Goal: Transaction & Acquisition: Obtain resource

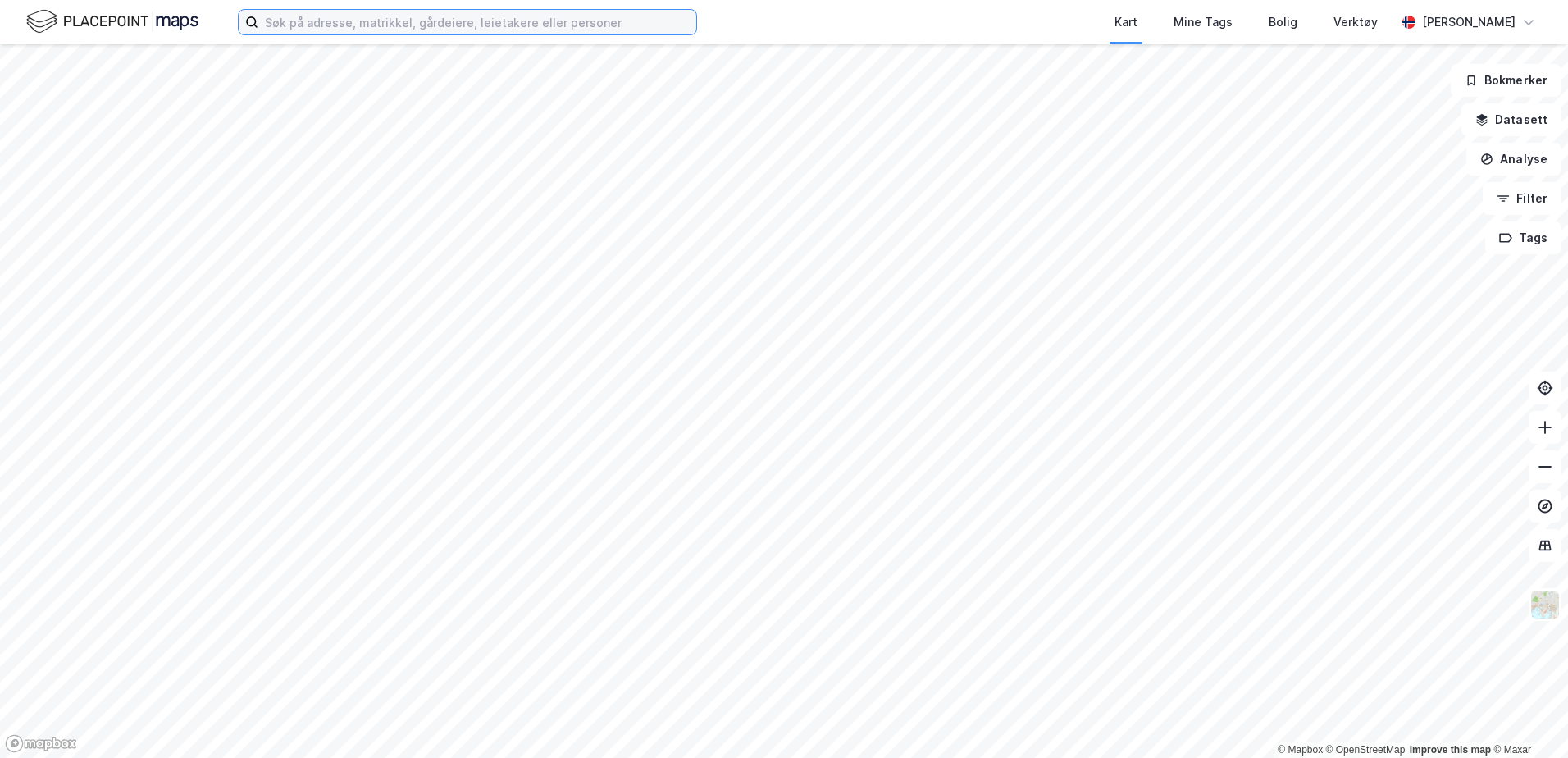
click at [553, 10] on input at bounding box center [477, 22] width 438 height 25
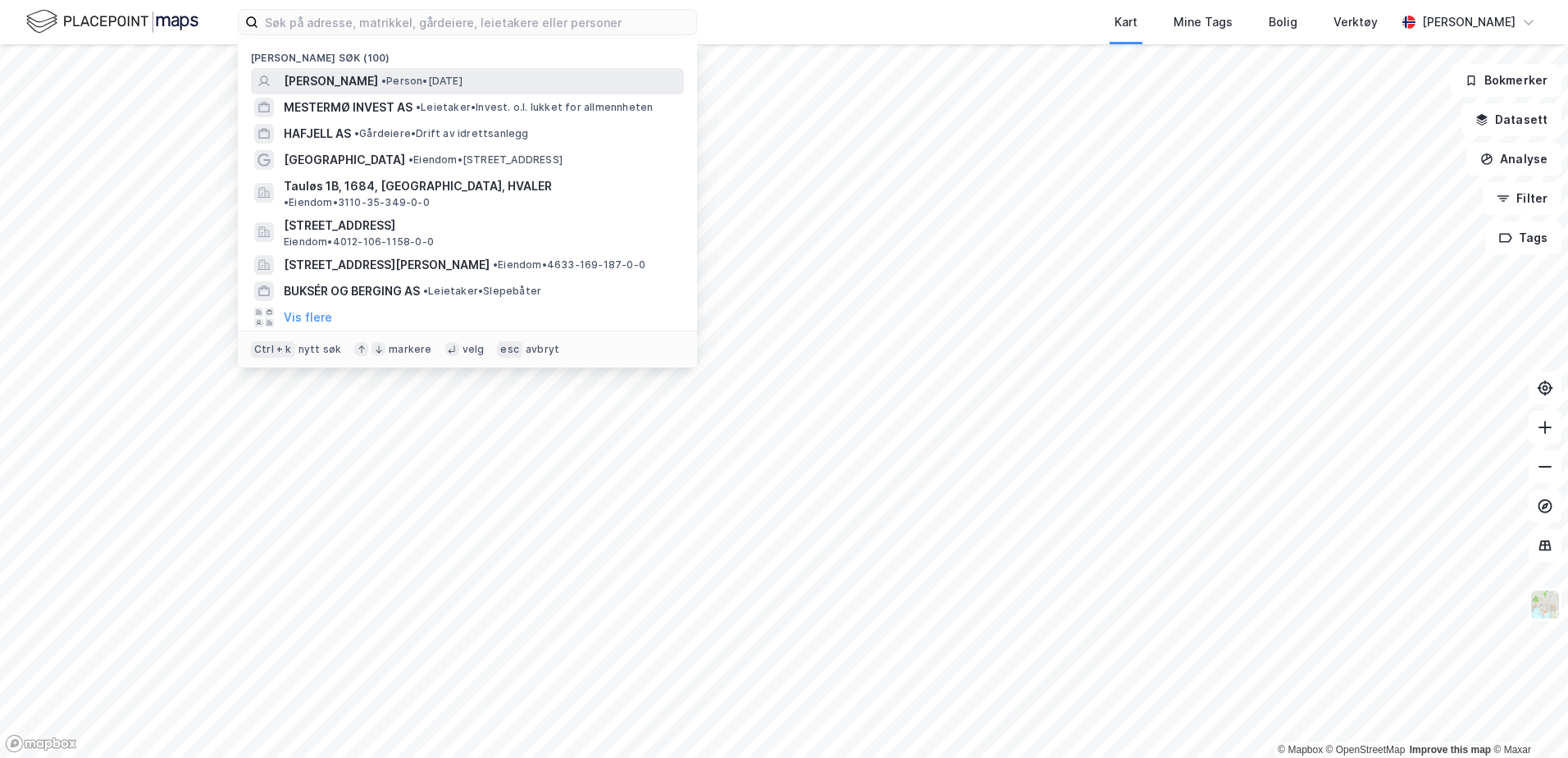
click at [379, 75] on span "[PERSON_NAME]" at bounding box center [331, 81] width 95 height 19
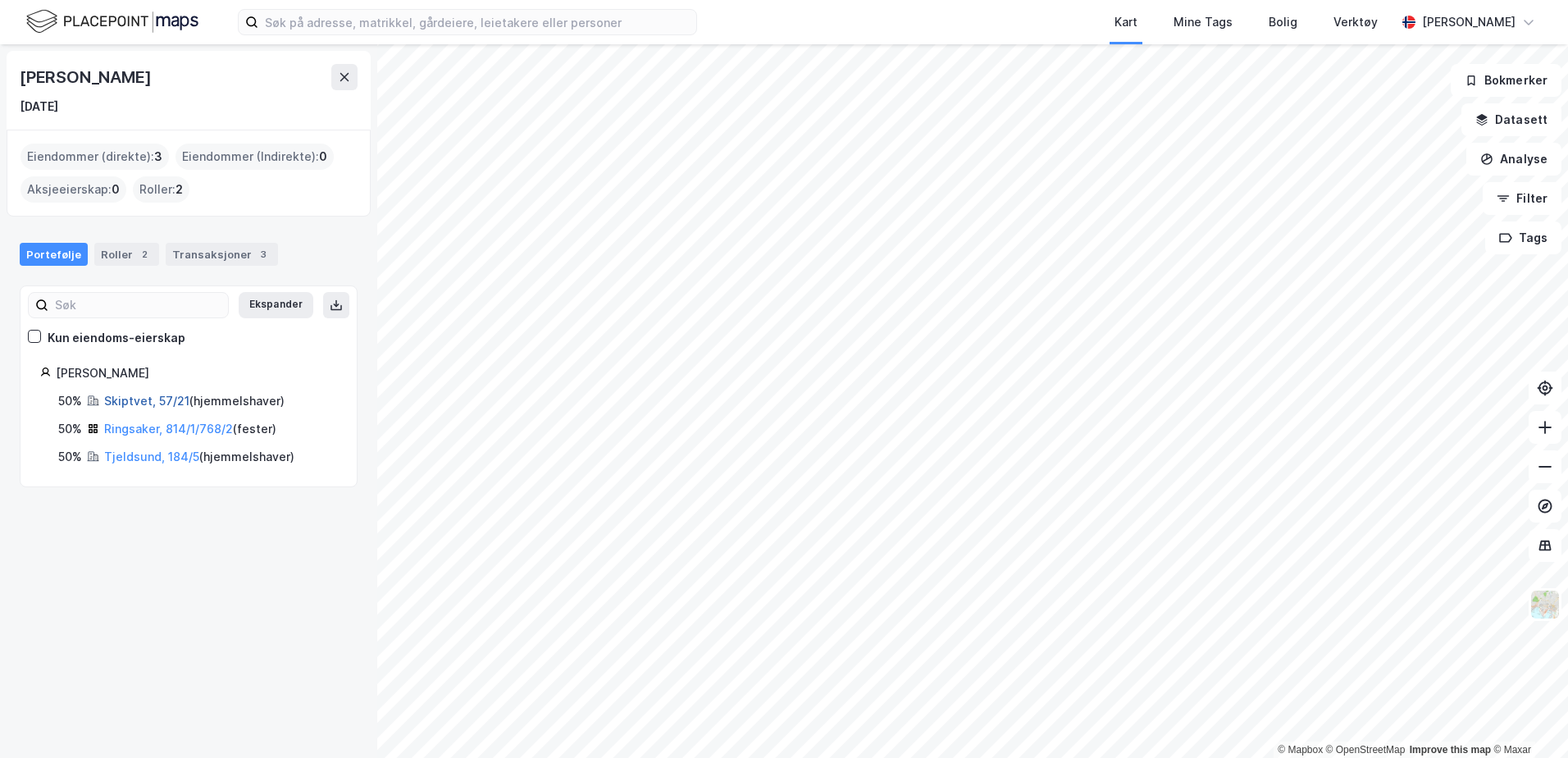
click at [155, 399] on link "Skiptvet, 57/21" at bounding box center [147, 401] width 85 height 14
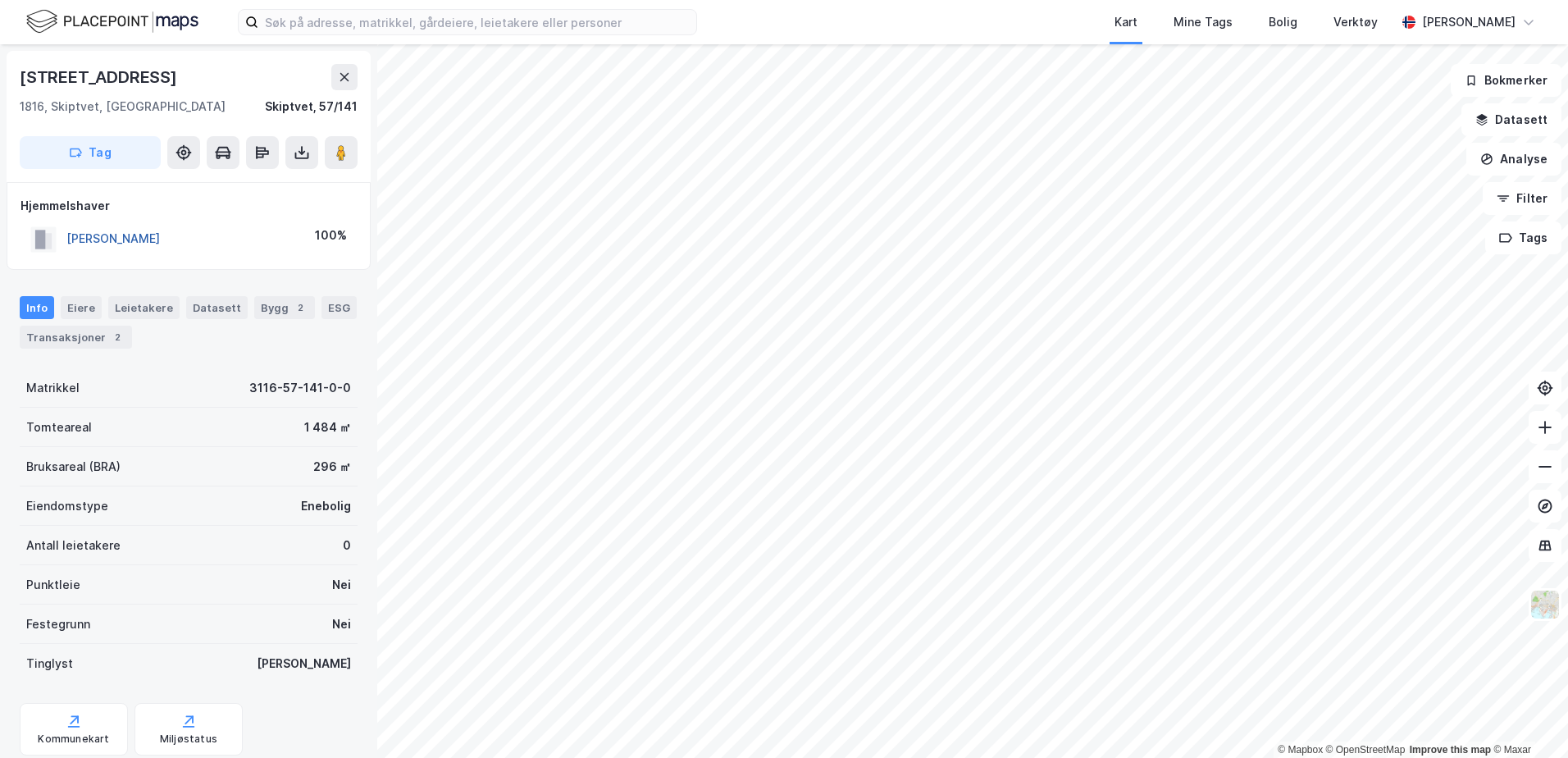
click at [0, 0] on button "[PERSON_NAME]" at bounding box center [0, 0] width 0 height 0
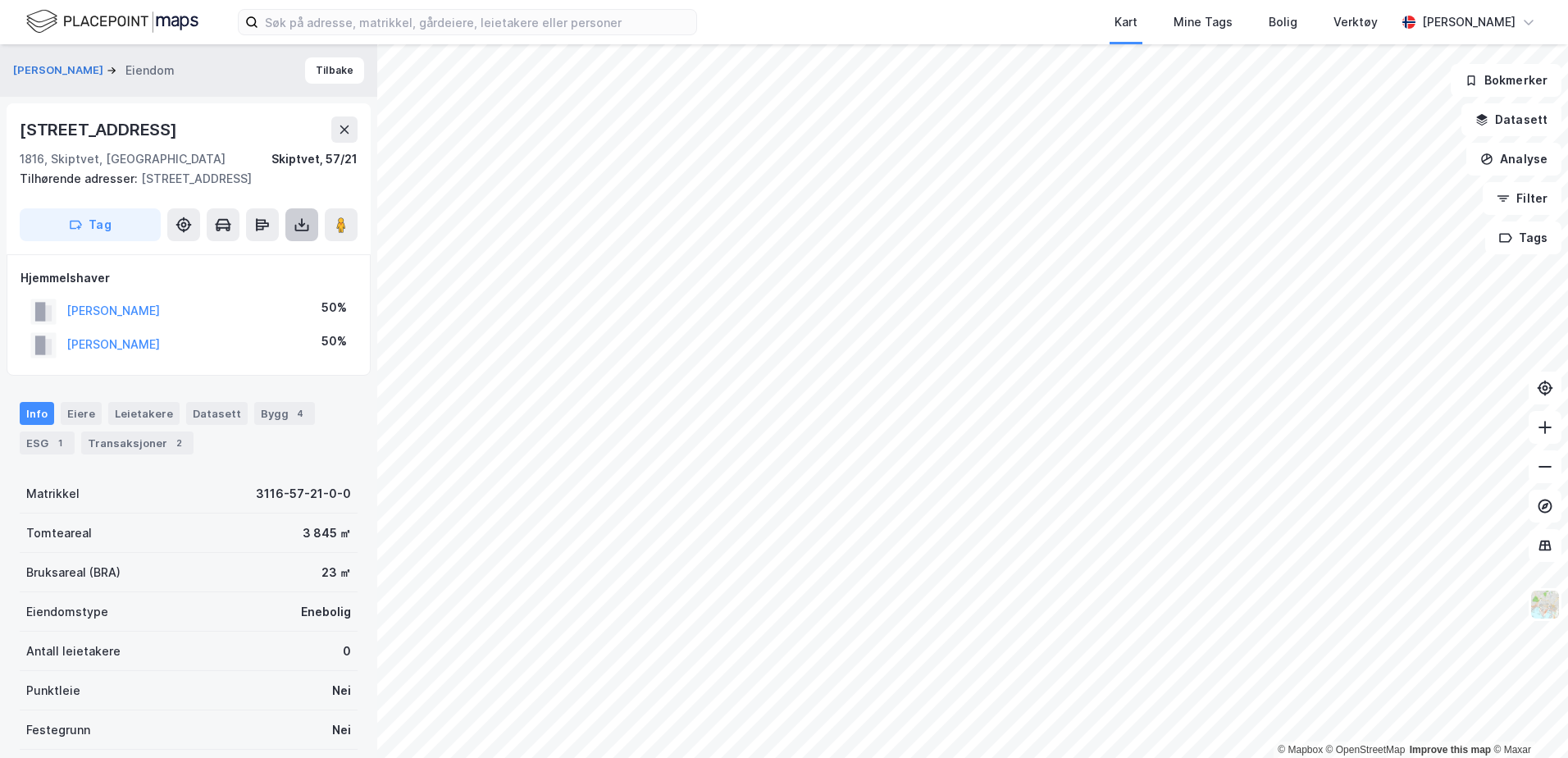
click at [290, 226] on button at bounding box center [302, 225] width 33 height 33
click at [271, 249] on div "Last ned grunnbok" at bounding box center [231, 257] width 175 height 27
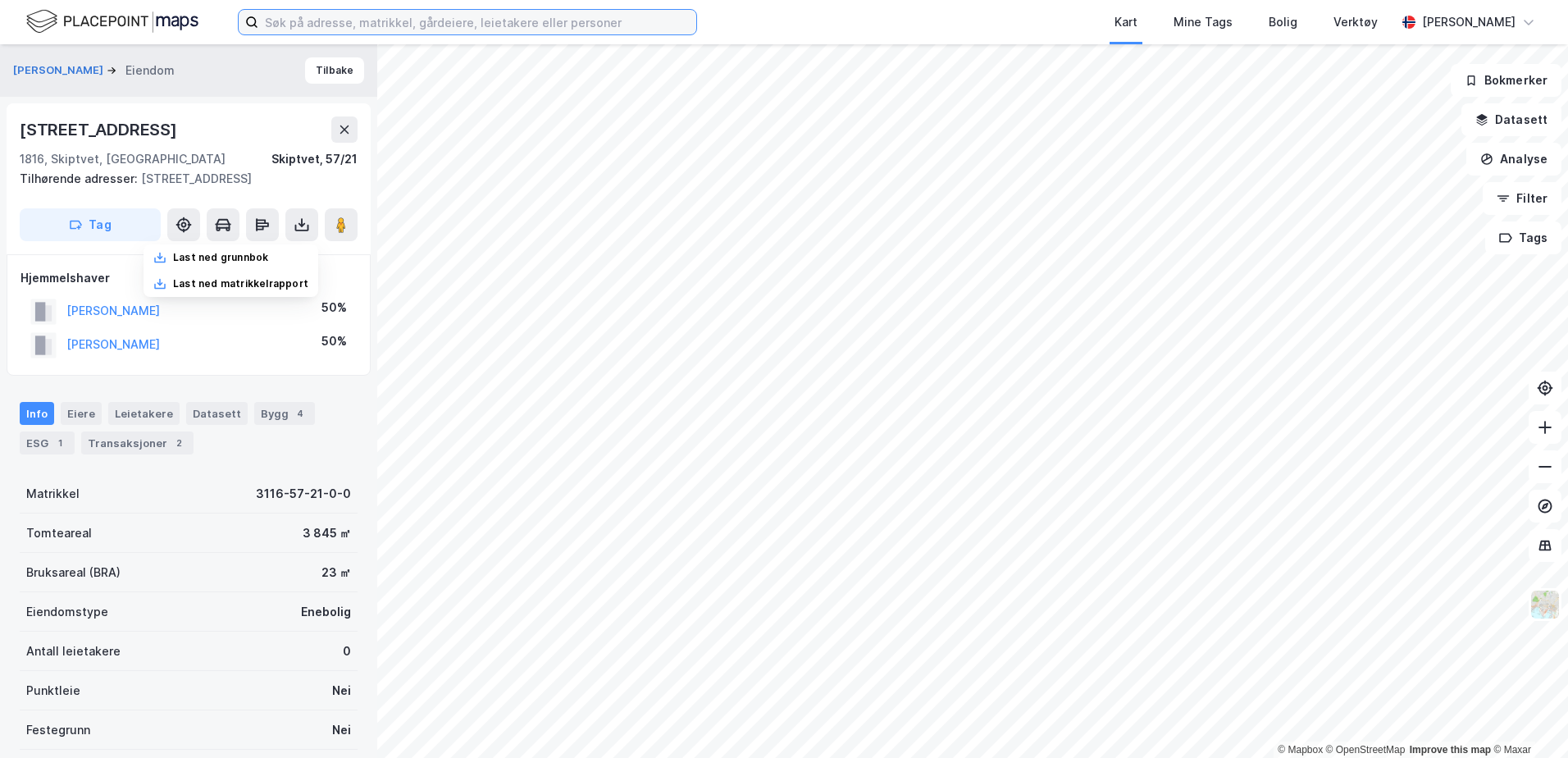
click at [314, 17] on input at bounding box center [477, 22] width 438 height 25
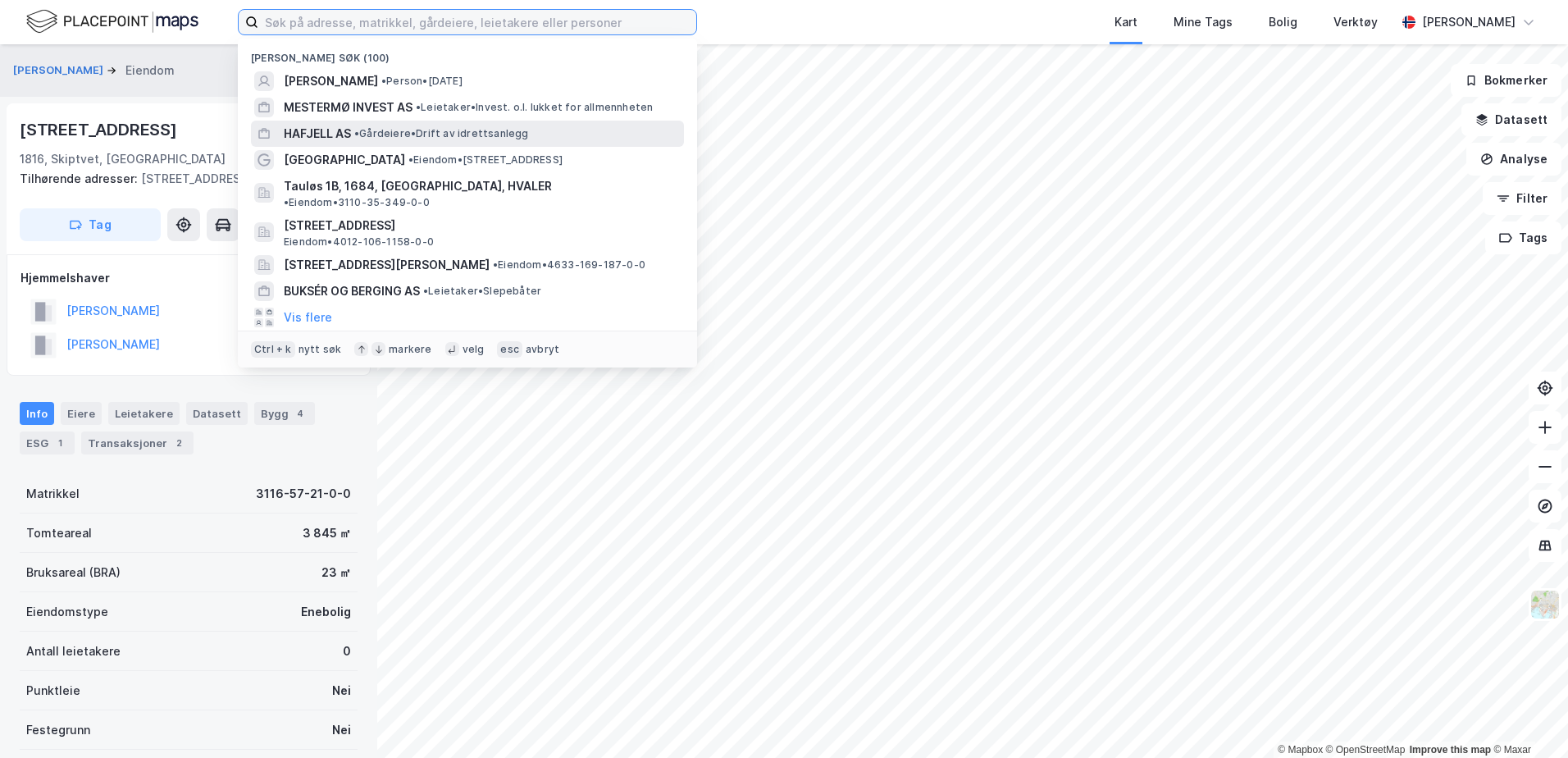
paste input "KNR: 1103 GNR: 59 BNR: 587"
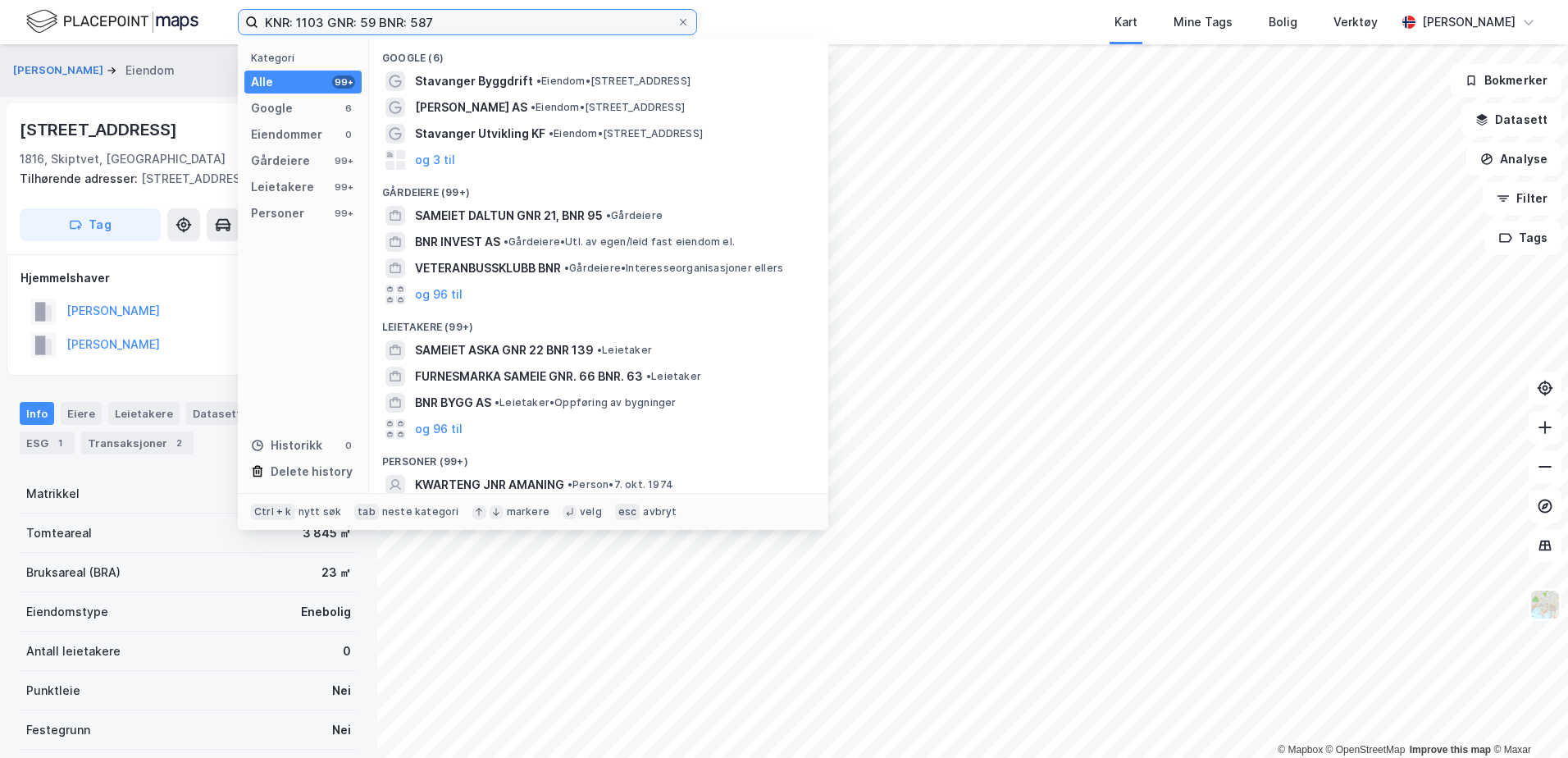
drag, startPoint x: 493, startPoint y: 23, endPoint x: -4, endPoint y: -15, distance: 498.5
click at [0, 0] on html "KNR: 1103 GNR: 59 BNR: 587 Kategori Alle 99+ Google 6 Eiendommer 0 Gårdeiere 99…" at bounding box center [784, 379] width 1568 height 758
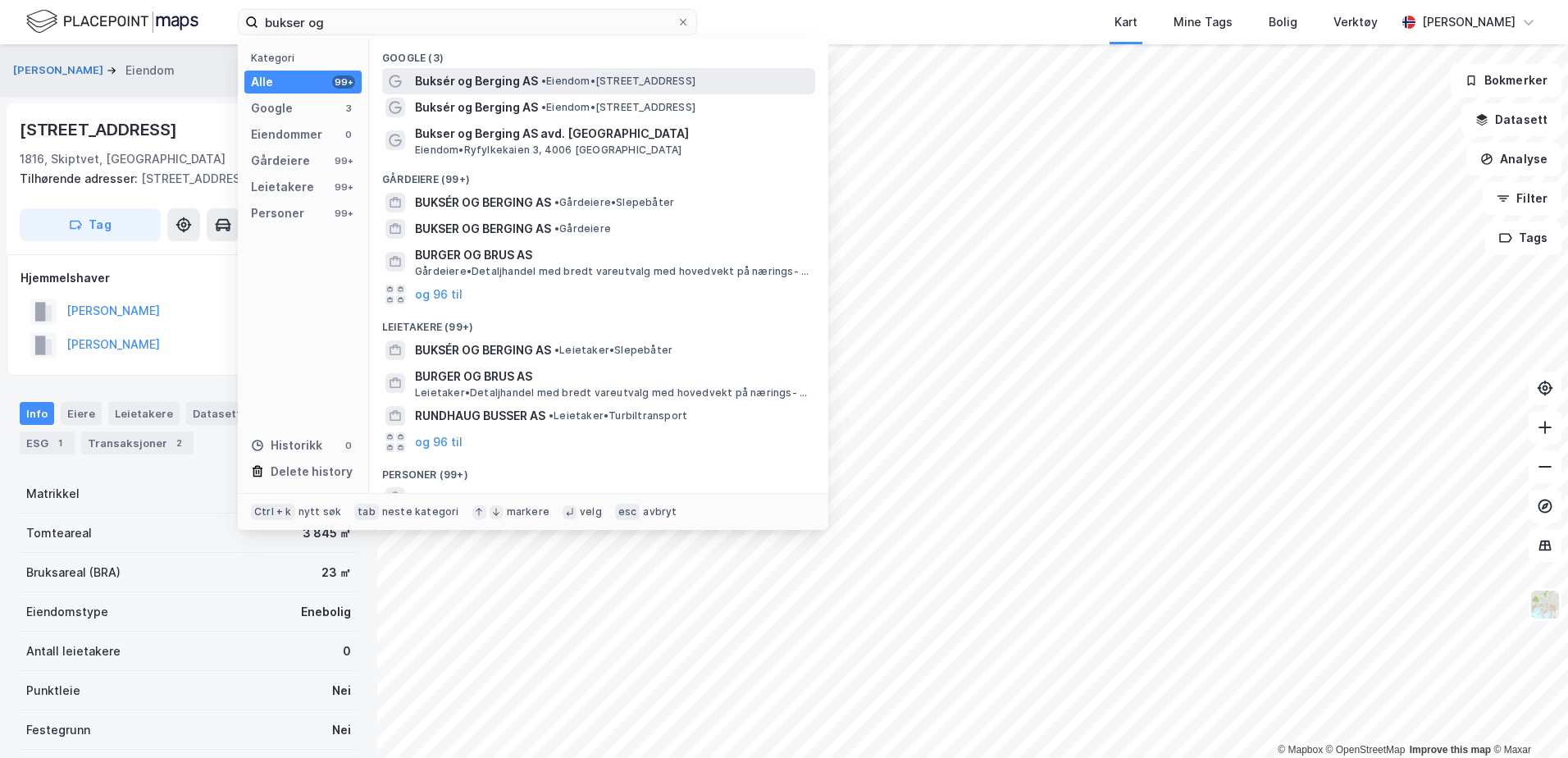
click at [492, 85] on span "Buksér og Berging AS" at bounding box center [476, 81] width 123 height 19
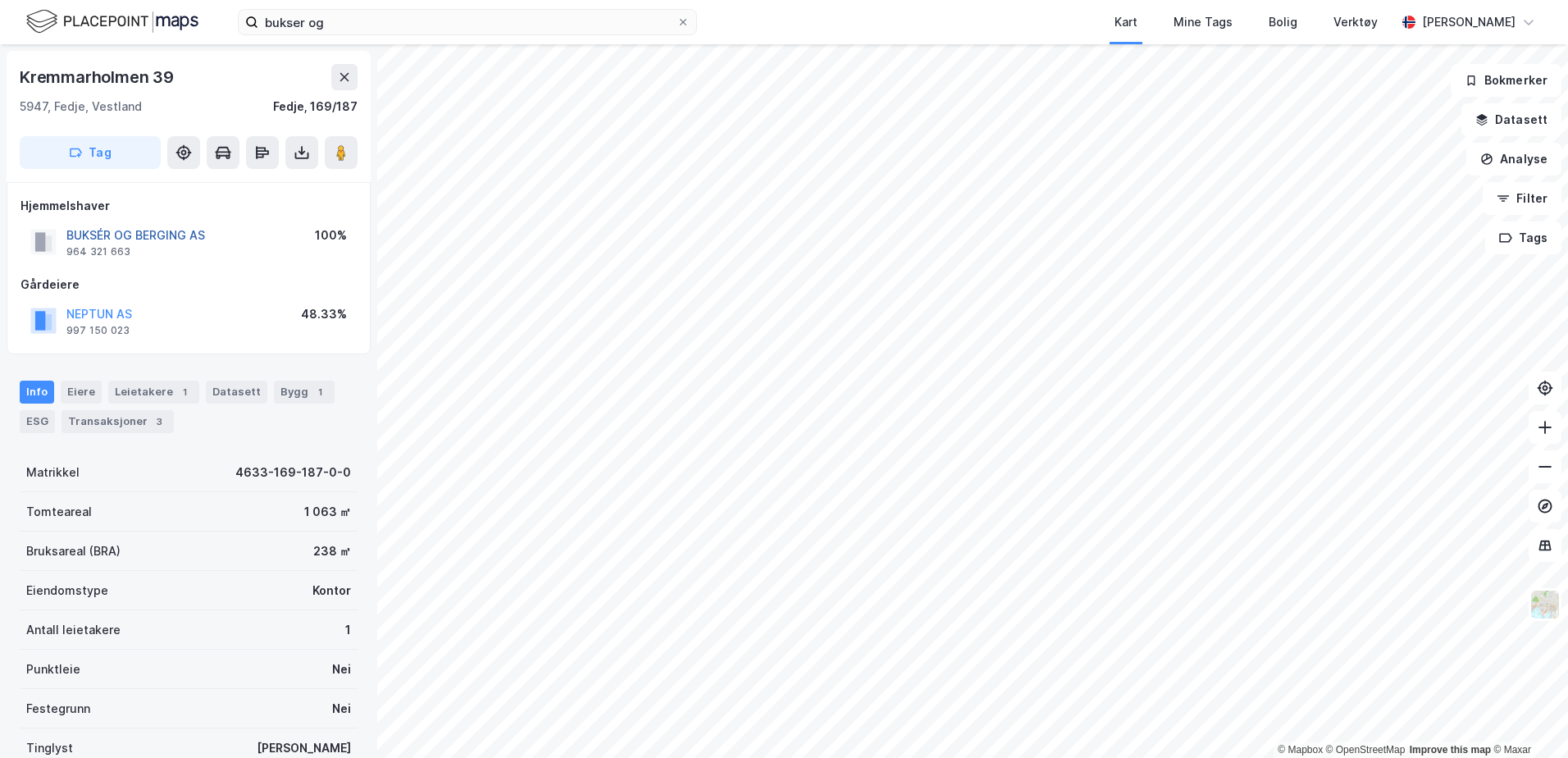
click at [0, 0] on button "BUKSÉR OG BERGING AS" at bounding box center [0, 0] width 0 height 0
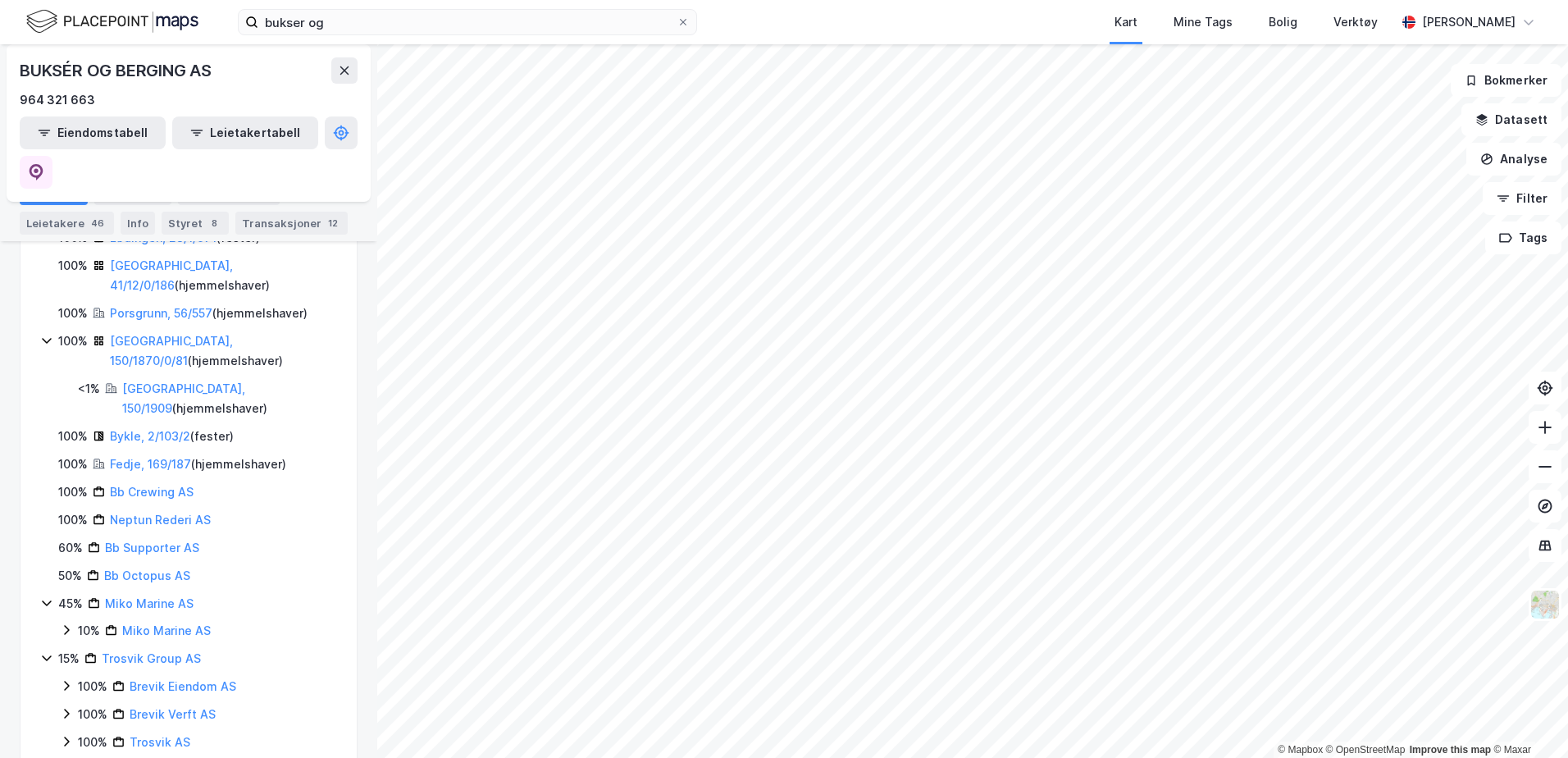
scroll to position [492, 0]
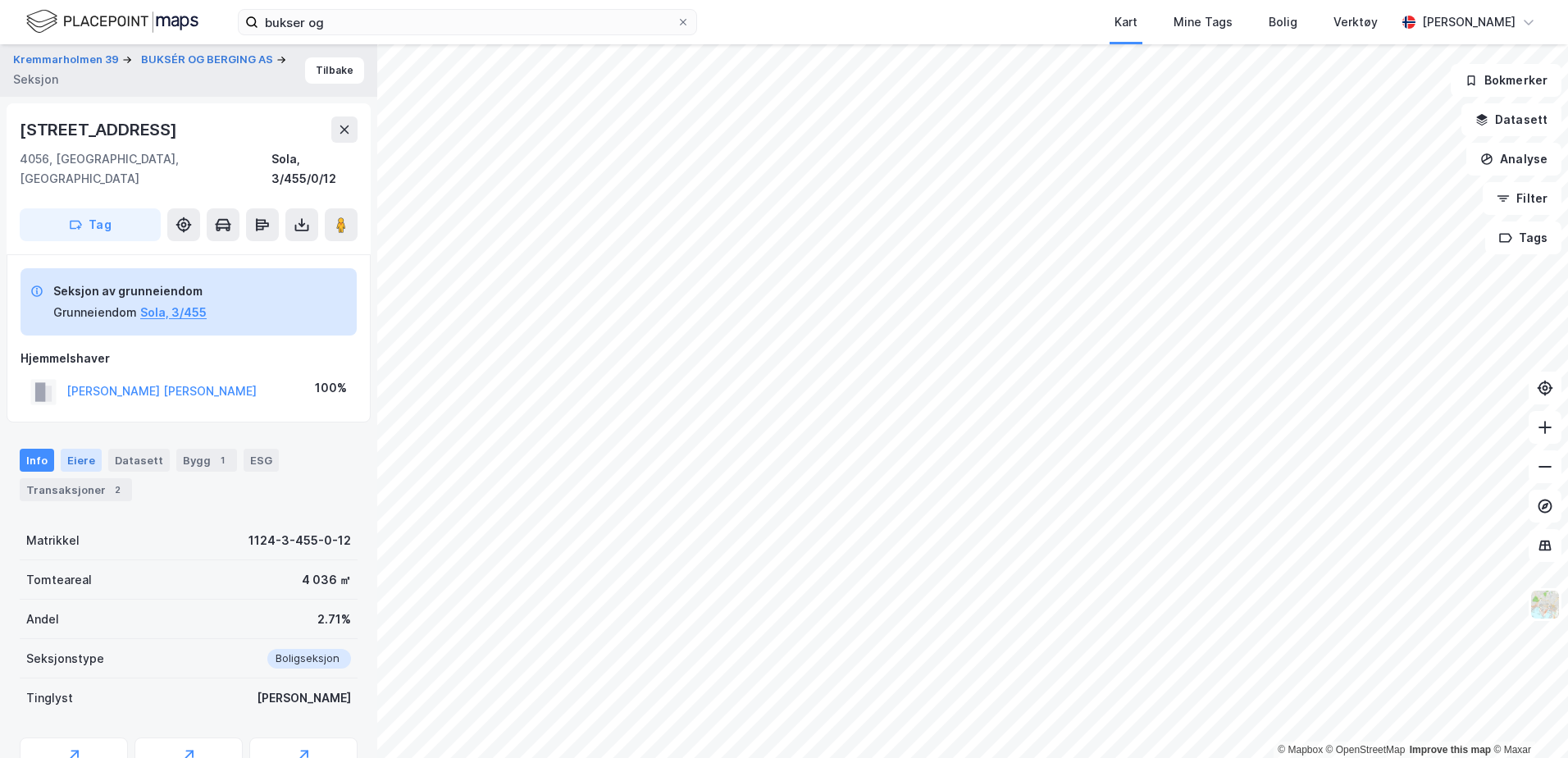
click at [84, 448] on div "Eiere" at bounding box center [81, 460] width 41 height 23
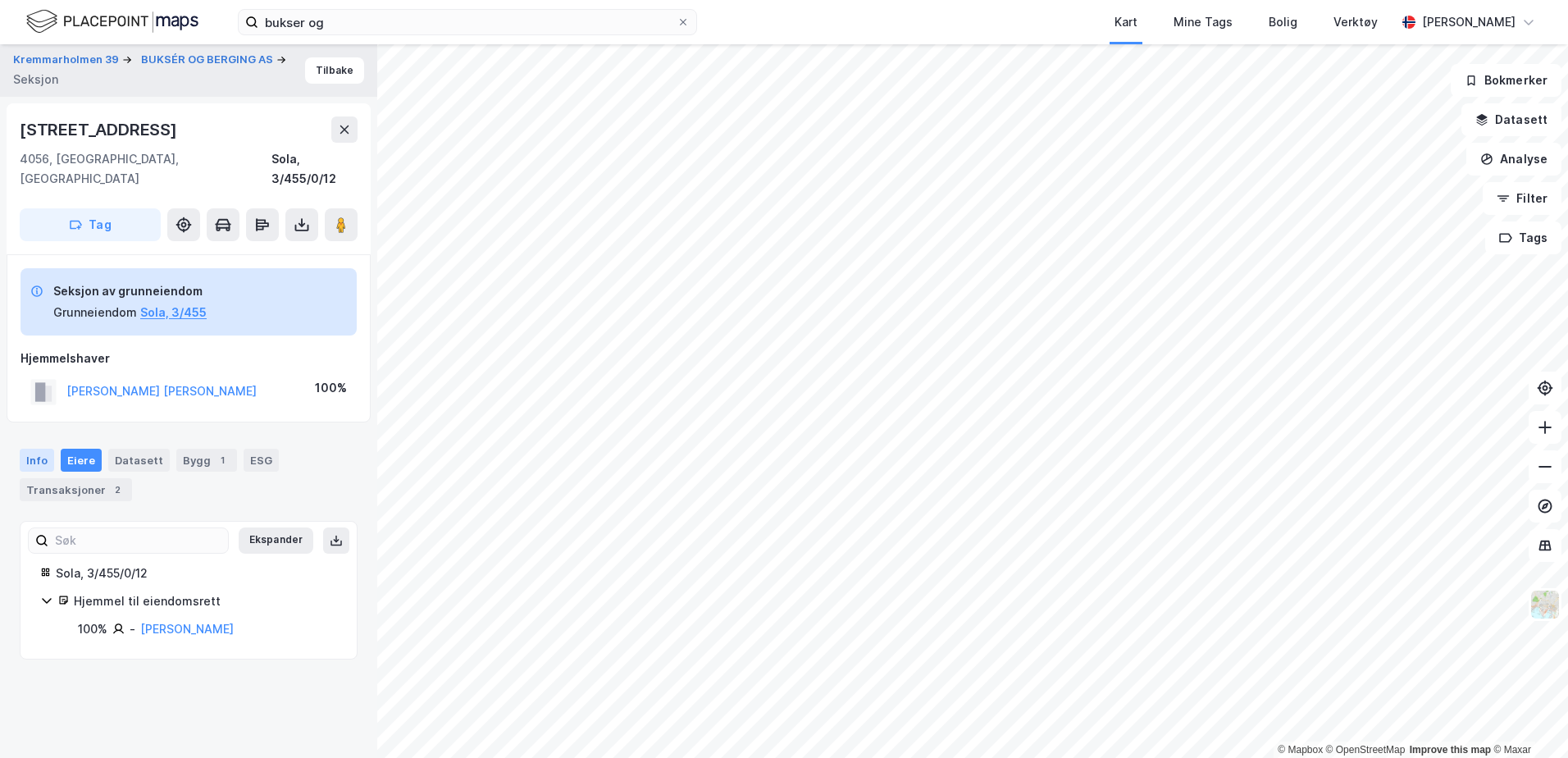
click at [40, 448] on div "Info" at bounding box center [36, 460] width 34 height 23
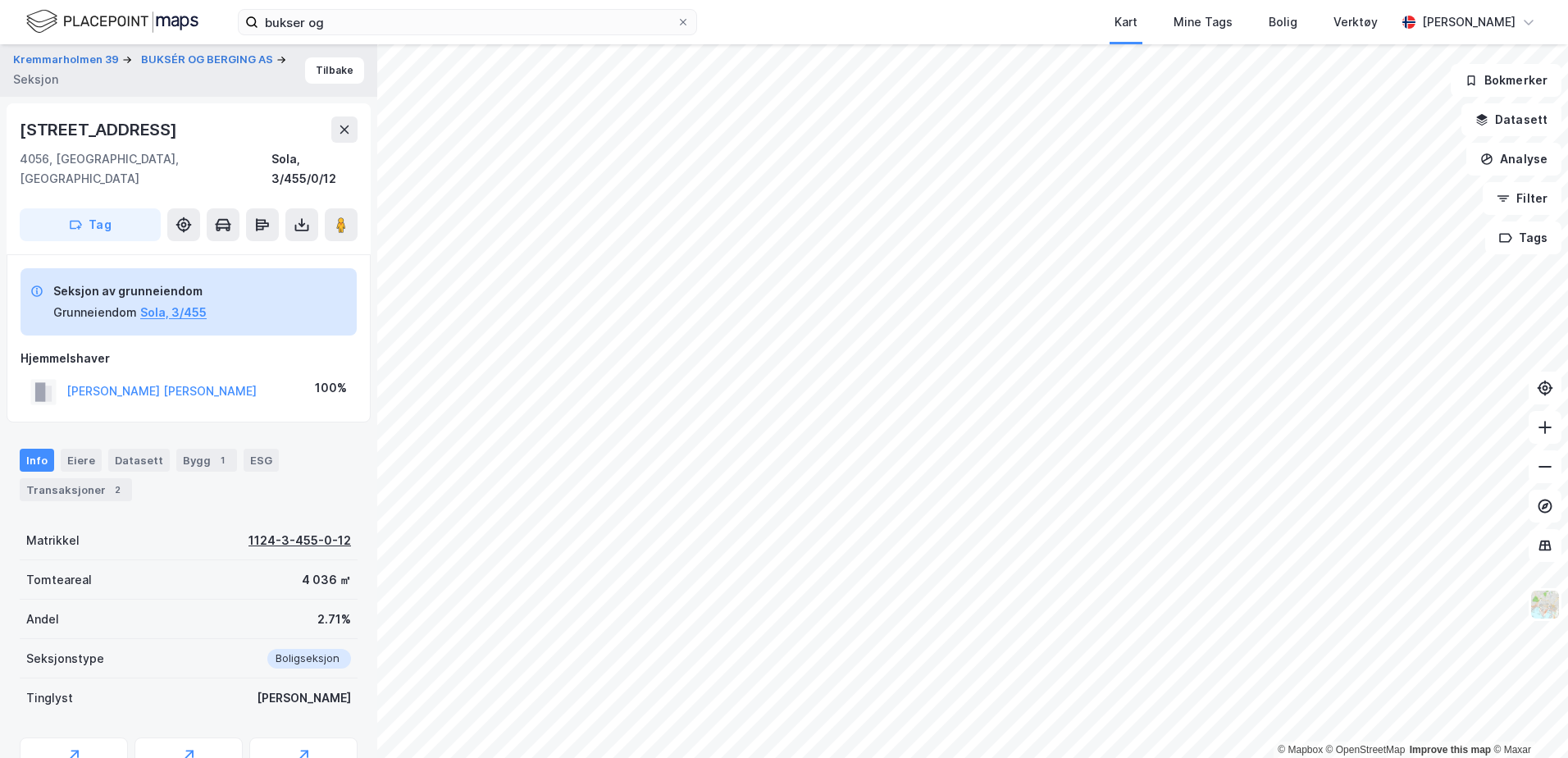
drag, startPoint x: 233, startPoint y: 523, endPoint x: 241, endPoint y: 519, distance: 8.9
click at [241, 521] on div "Matrikkel 1124-3-455-0-12" at bounding box center [188, 540] width 338 height 40
click at [175, 478] on div "Info Eiere Datasett Bygg 1 ESG Transaksjoner 2" at bounding box center [188, 474] width 338 height 52
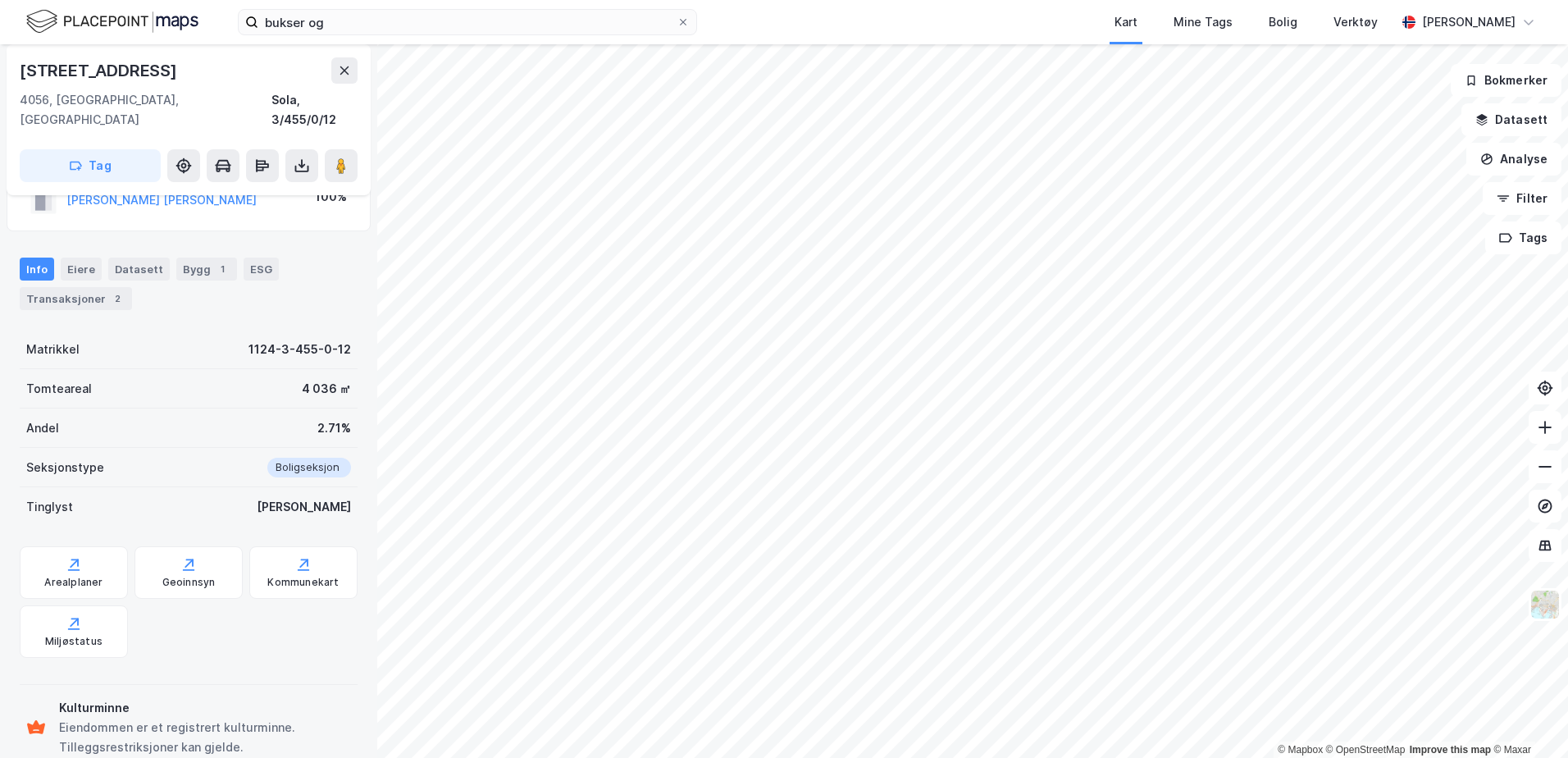
scroll to position [211, 0]
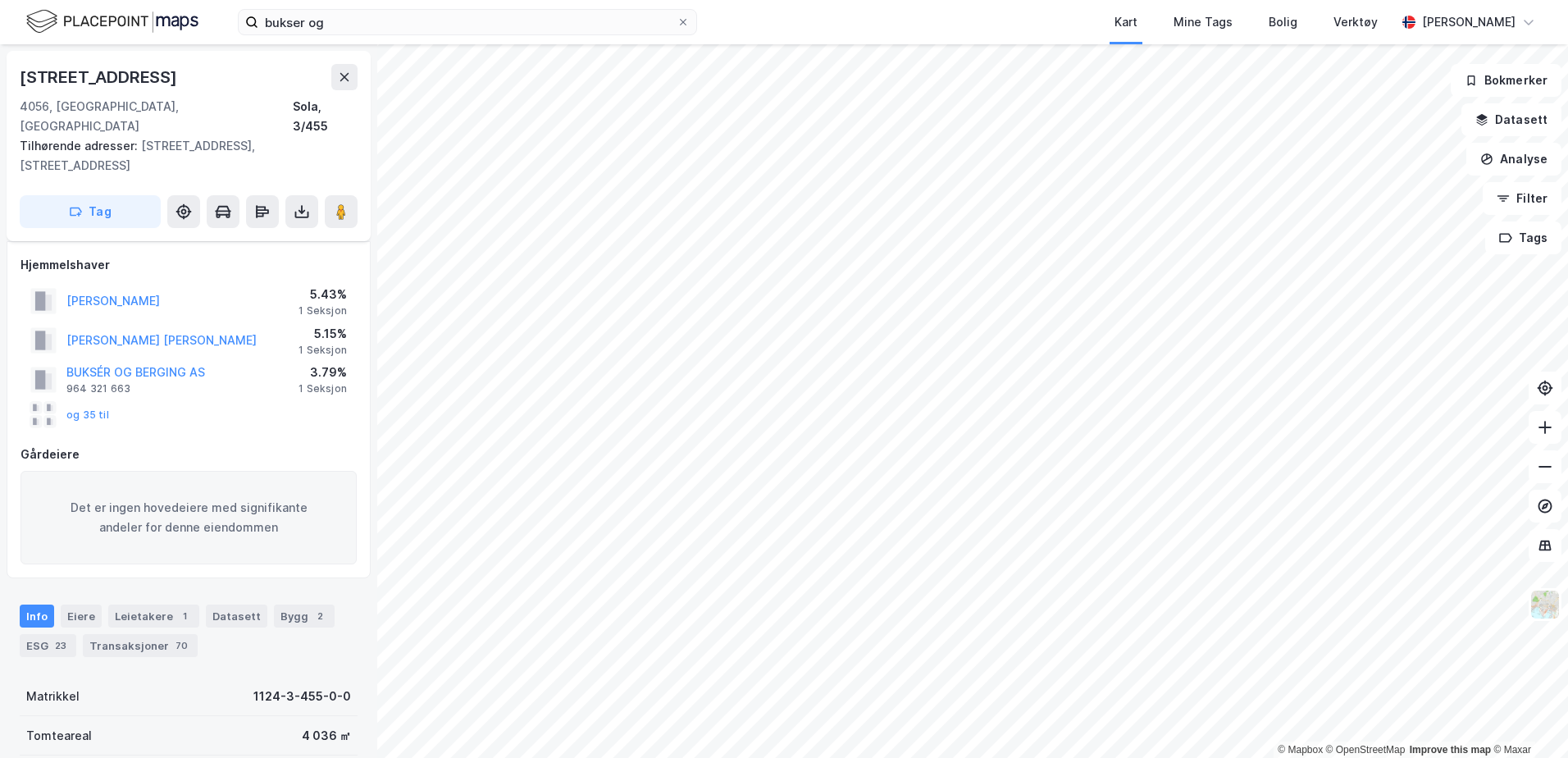
scroll to position [211, 0]
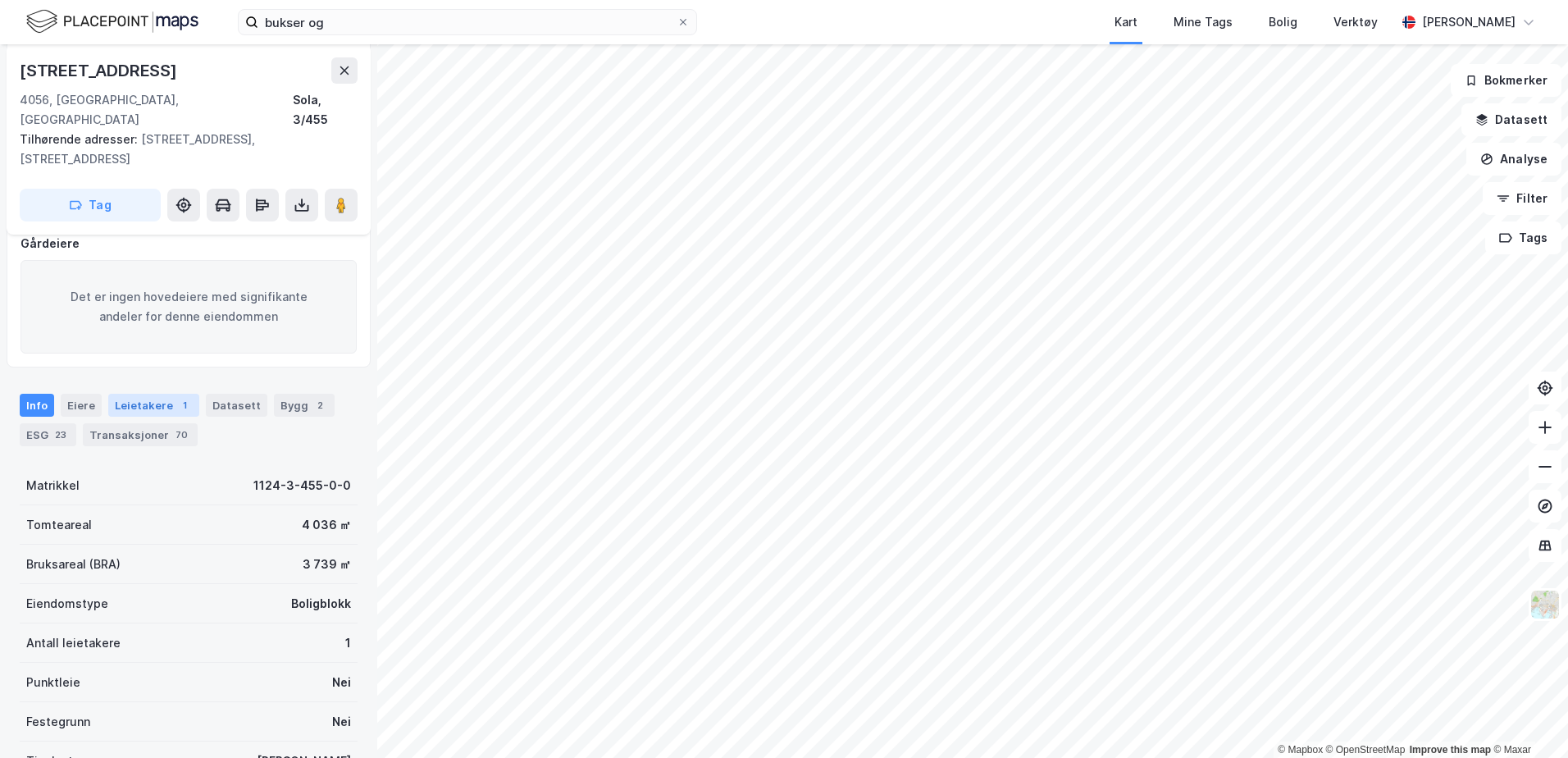
click at [165, 394] on div "Leietakere 1" at bounding box center [153, 405] width 91 height 23
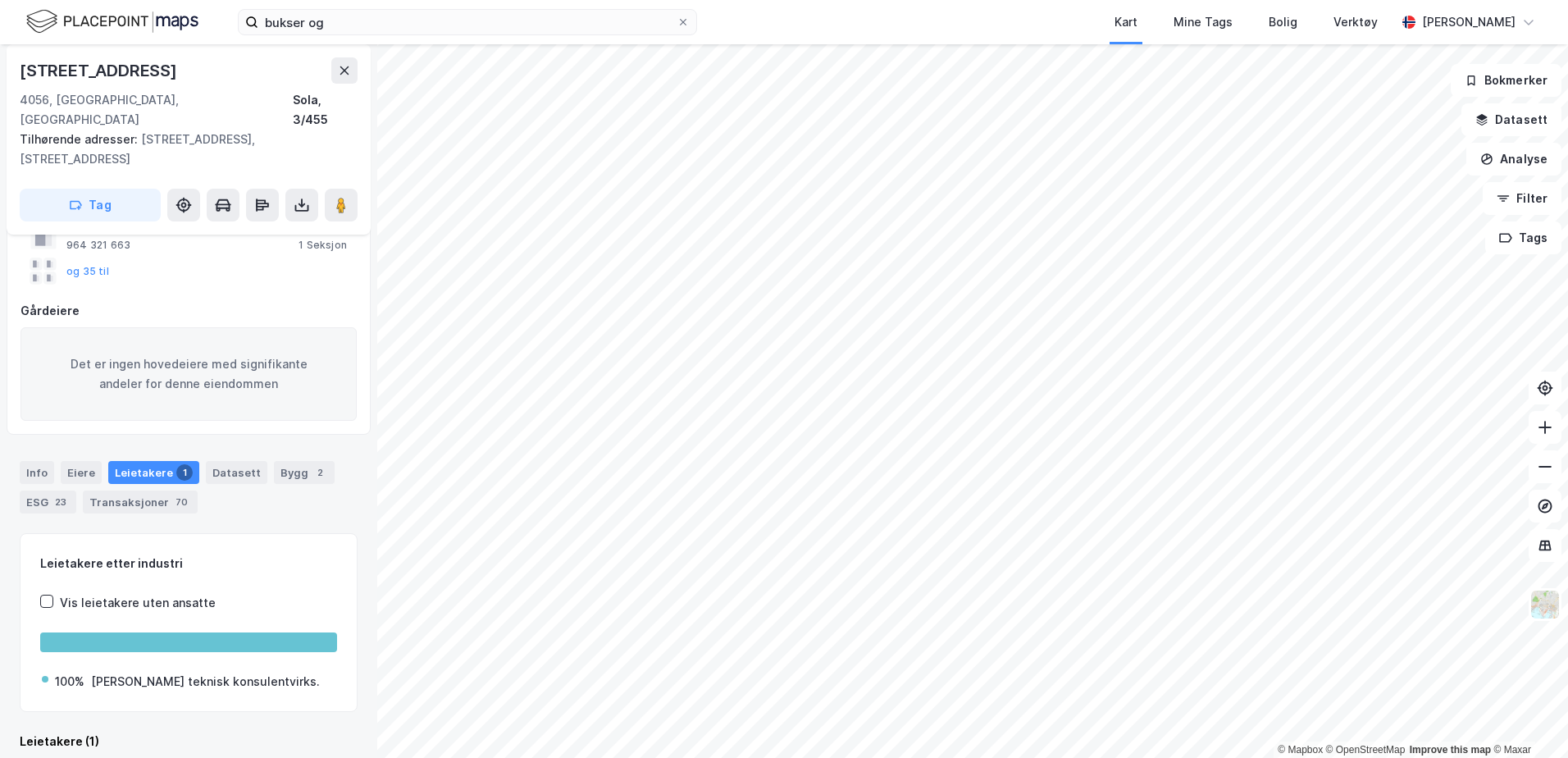
scroll to position [211, 0]
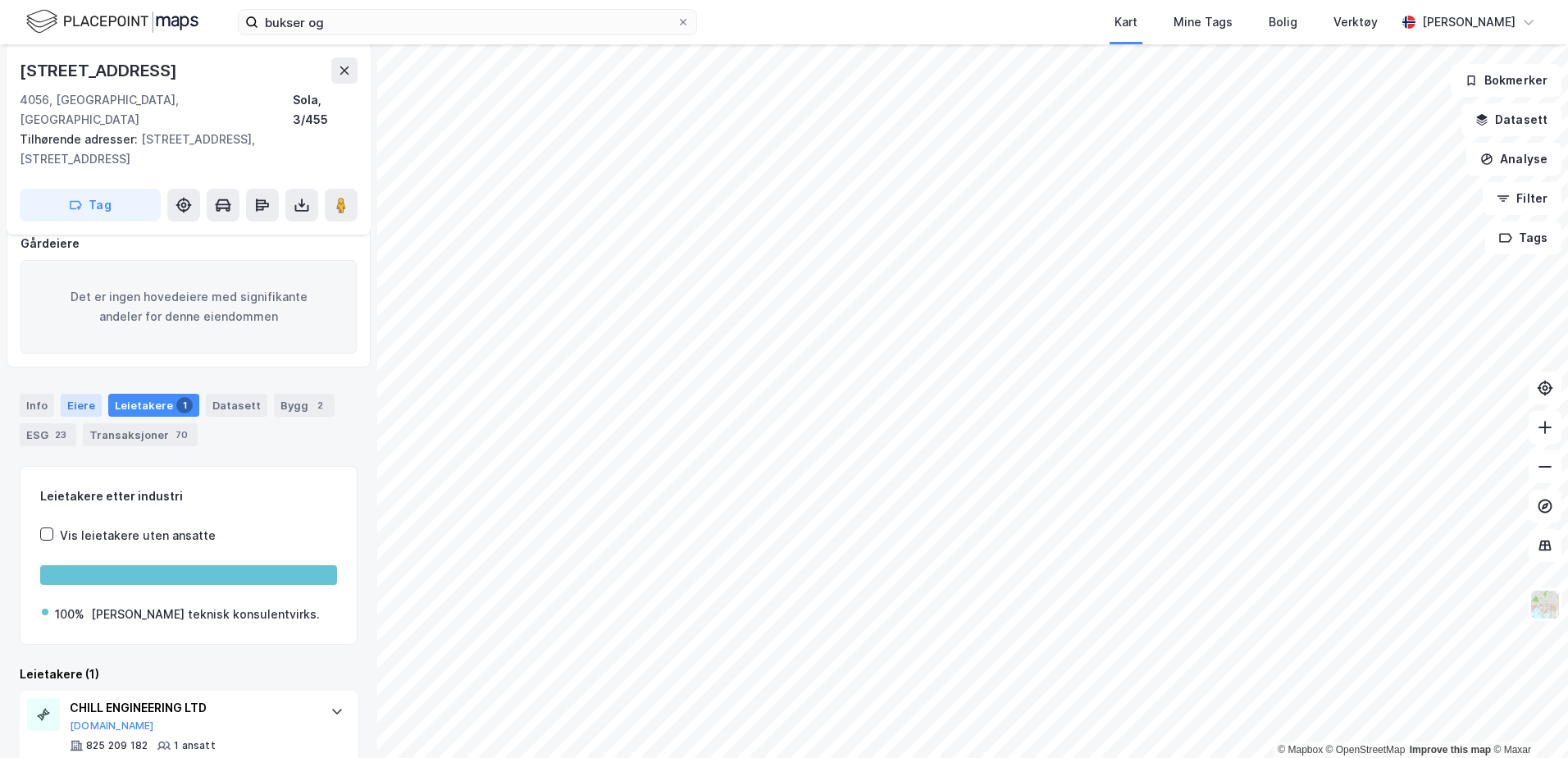
click at [73, 394] on div "Eiere" at bounding box center [81, 405] width 41 height 23
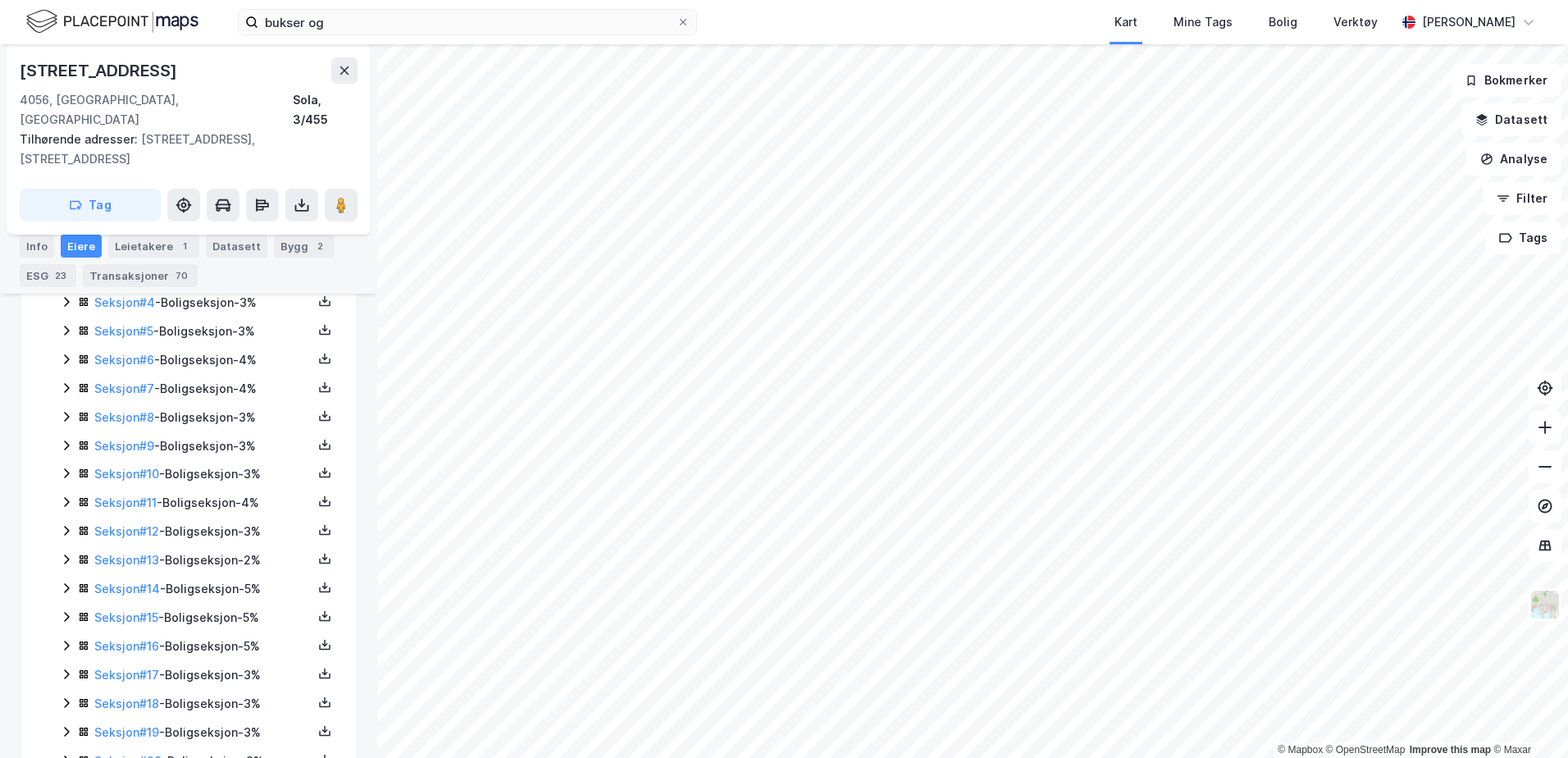
scroll to position [621, 0]
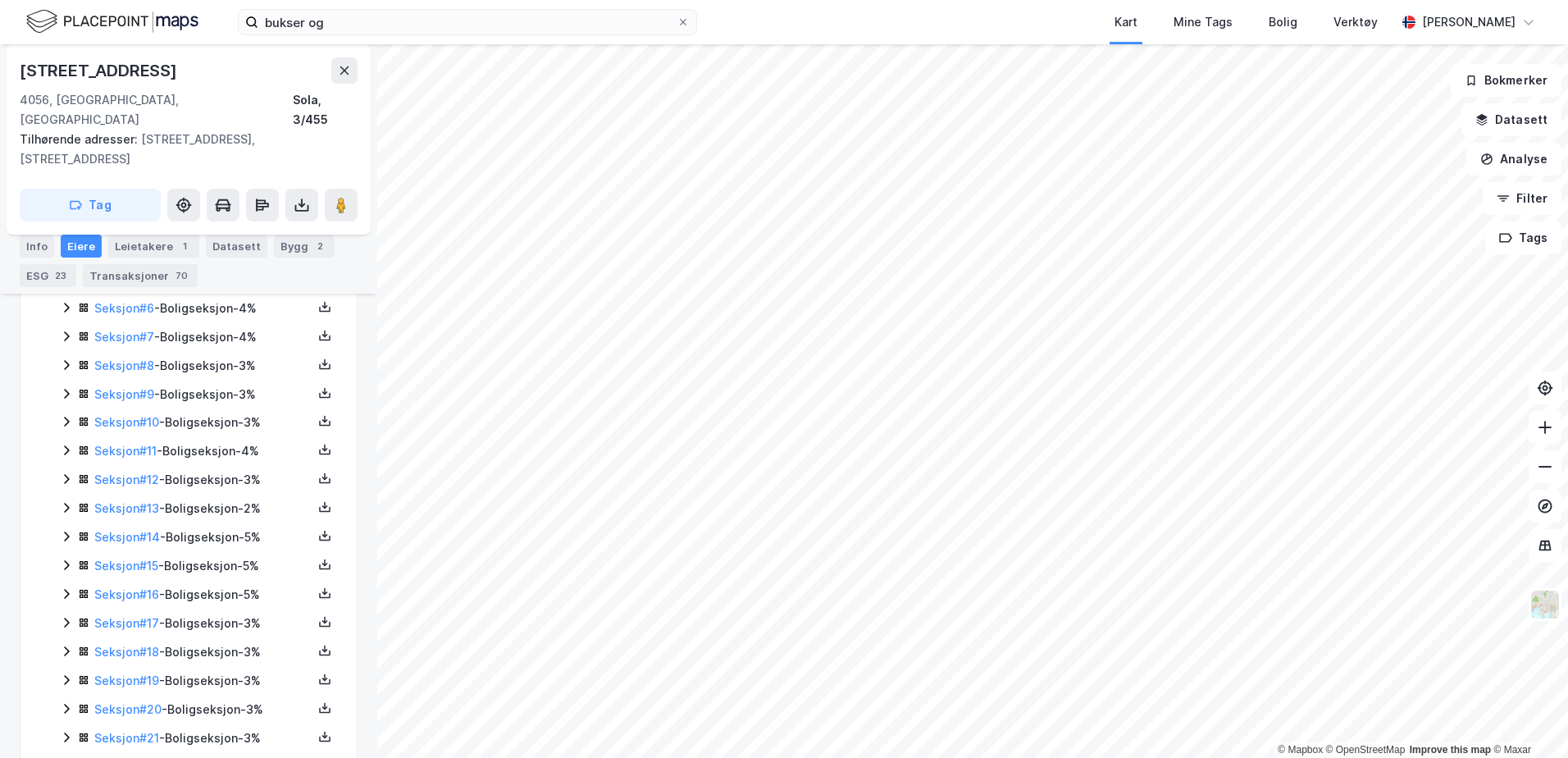
click at [53, 430] on div "Seksjoner ( 27 ) Seksjon # 1 - Boligseksjon - 2% Seksjon # 2 - Boligseksjon - 2…" at bounding box center [188, 524] width 297 height 794
click at [61, 444] on icon at bounding box center [66, 450] width 13 height 13
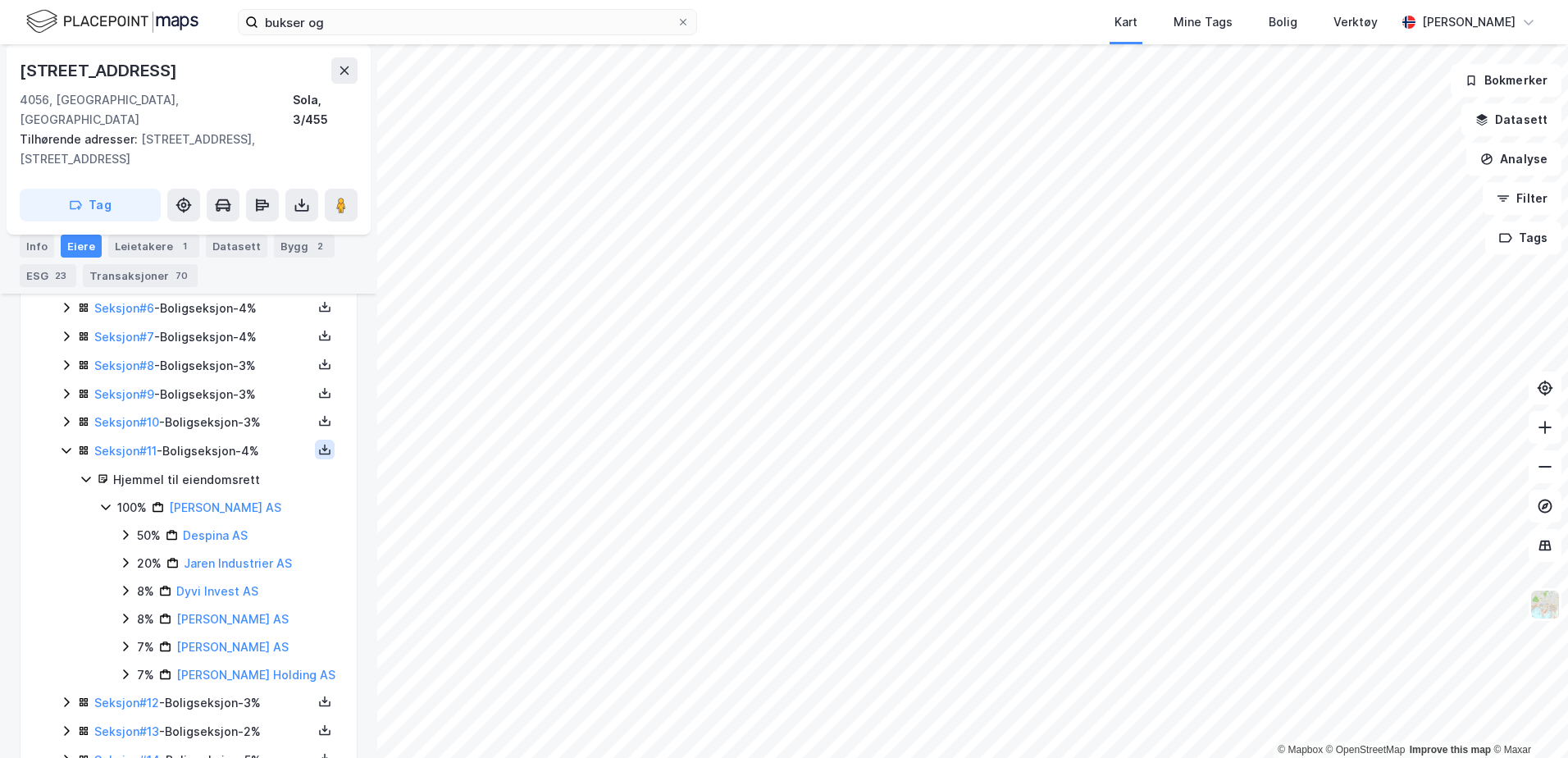
click at [318, 443] on icon at bounding box center [325, 449] width 13 height 13
click at [226, 391] on div "Grunnbok" at bounding box center [226, 401] width 55 height 19
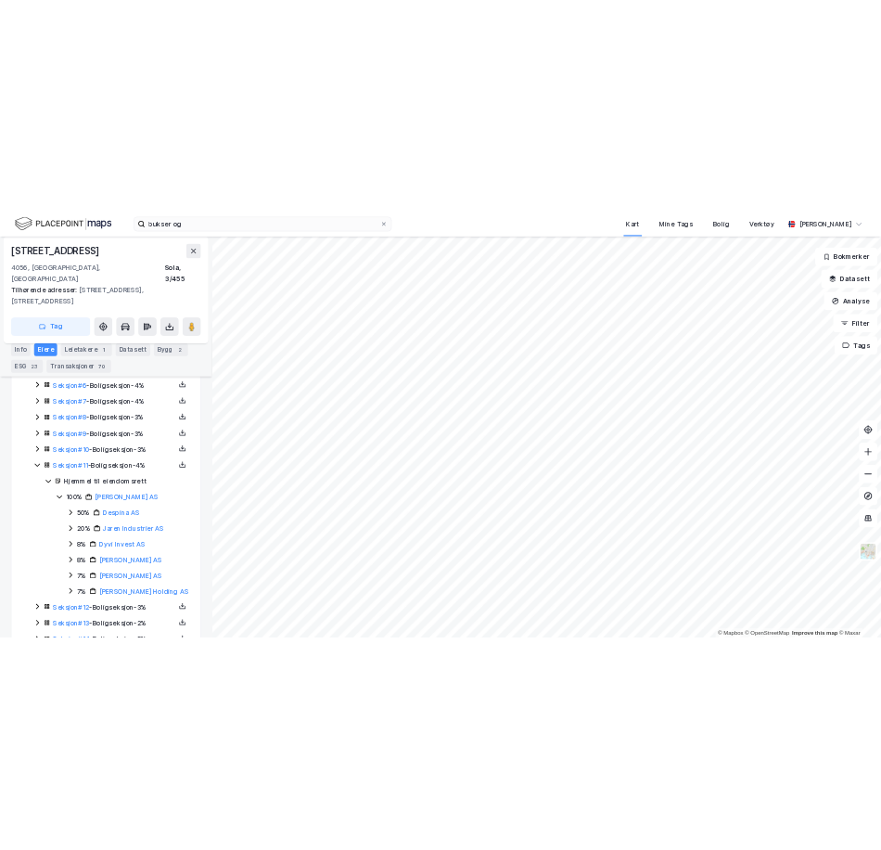
scroll to position [262, 0]
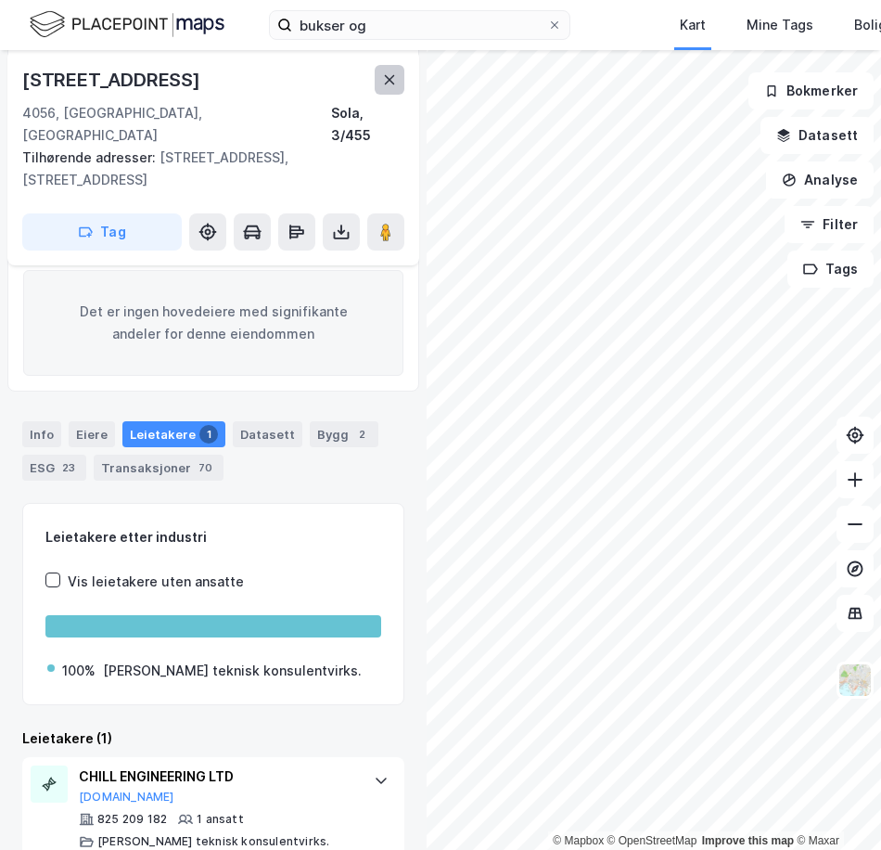
click at [390, 76] on icon at bounding box center [389, 79] width 15 height 15
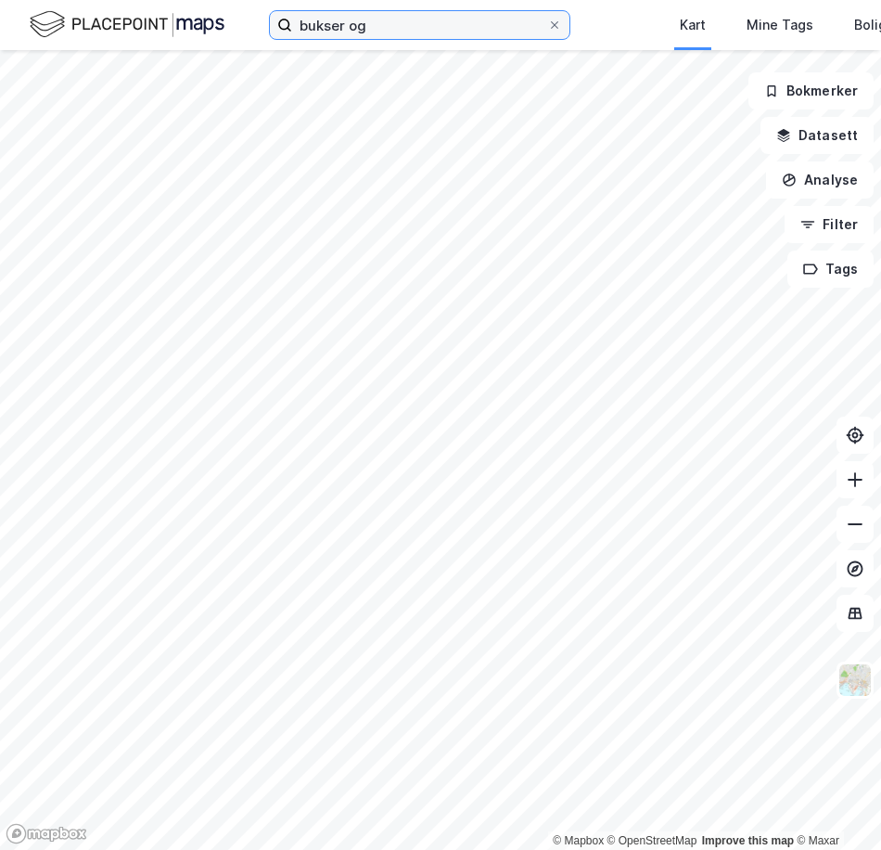
click at [365, 37] on input "bukser og" at bounding box center [419, 25] width 255 height 28
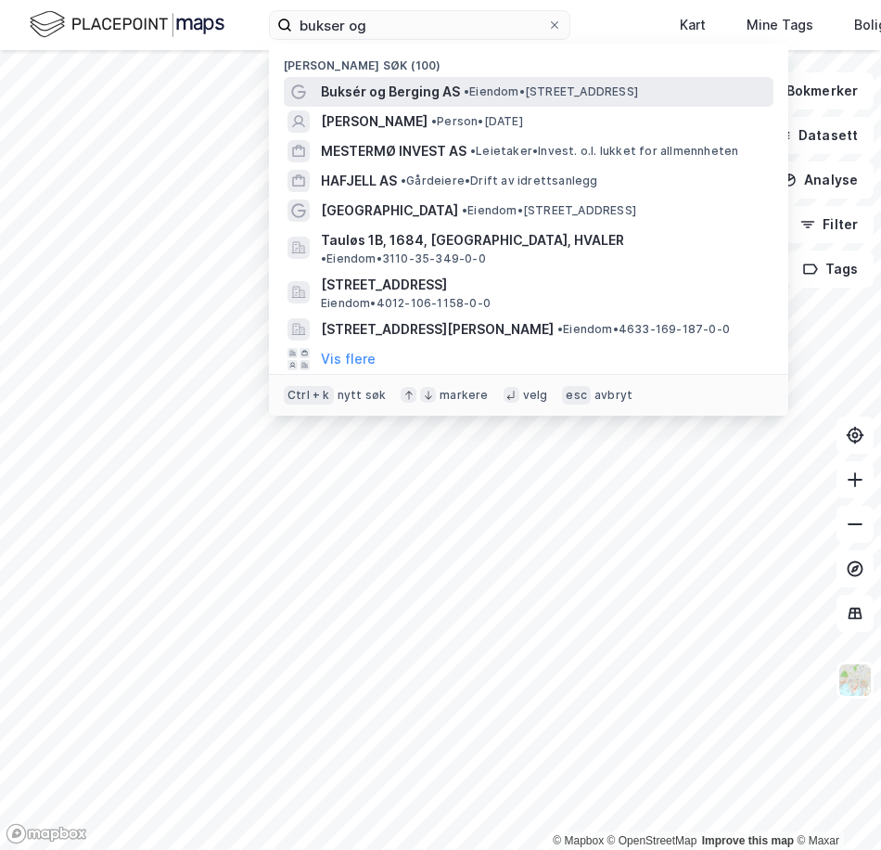
click at [389, 96] on span "Buksér og Berging AS" at bounding box center [390, 92] width 139 height 22
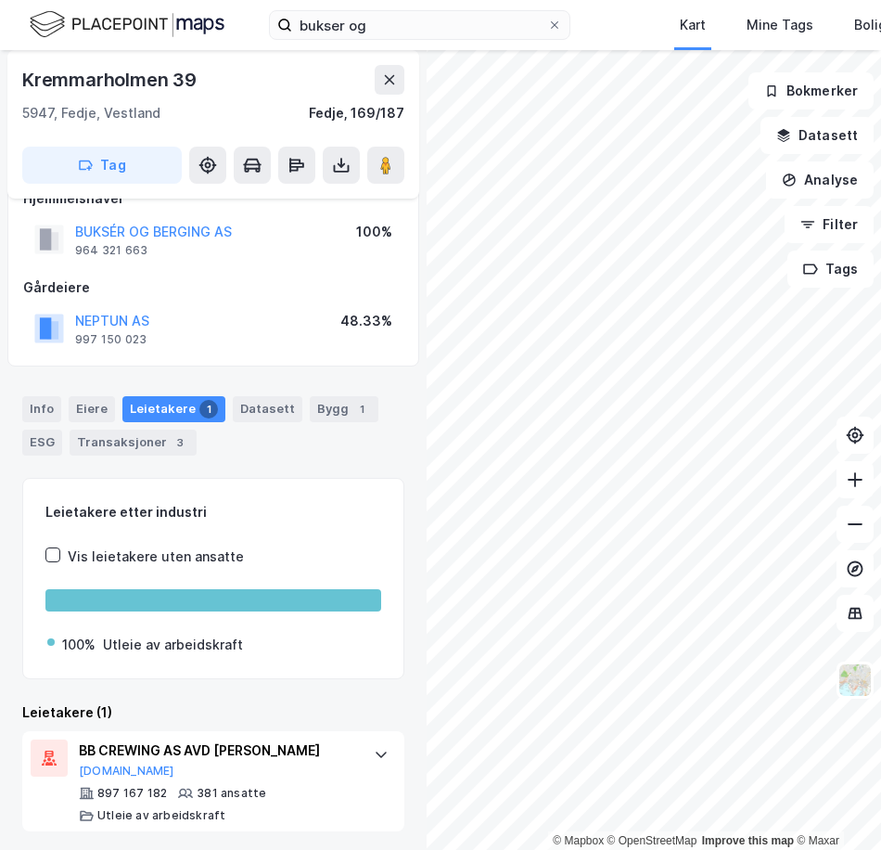
scroll to position [38, 0]
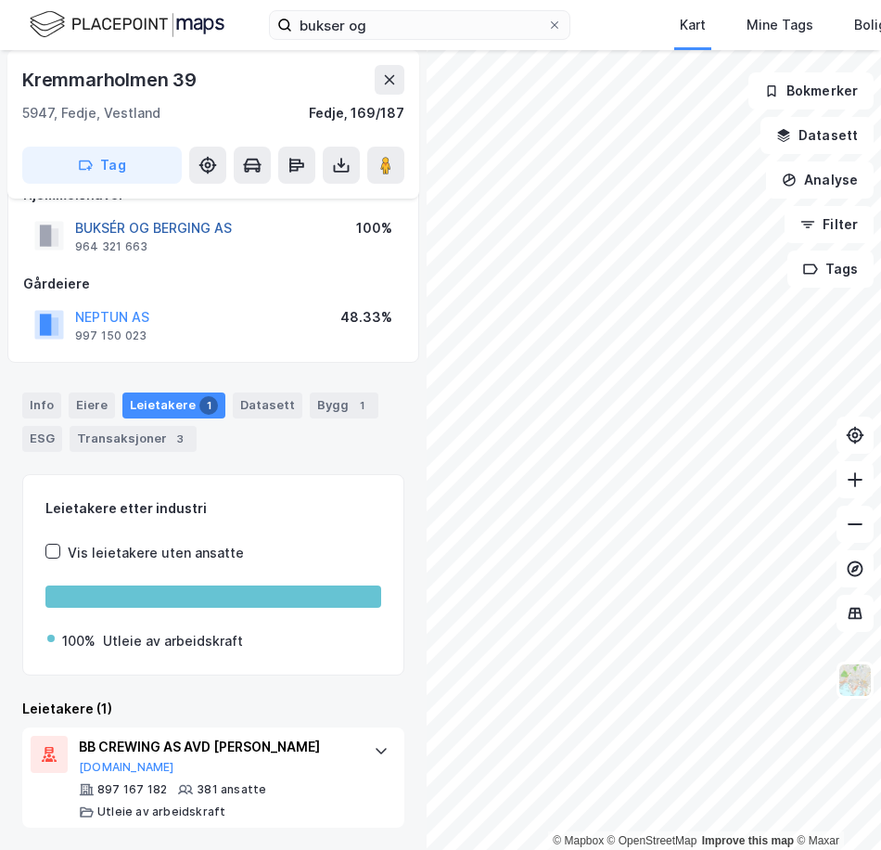
click at [0, 0] on button "BUKSÉR OG BERGING AS" at bounding box center [0, 0] width 0 height 0
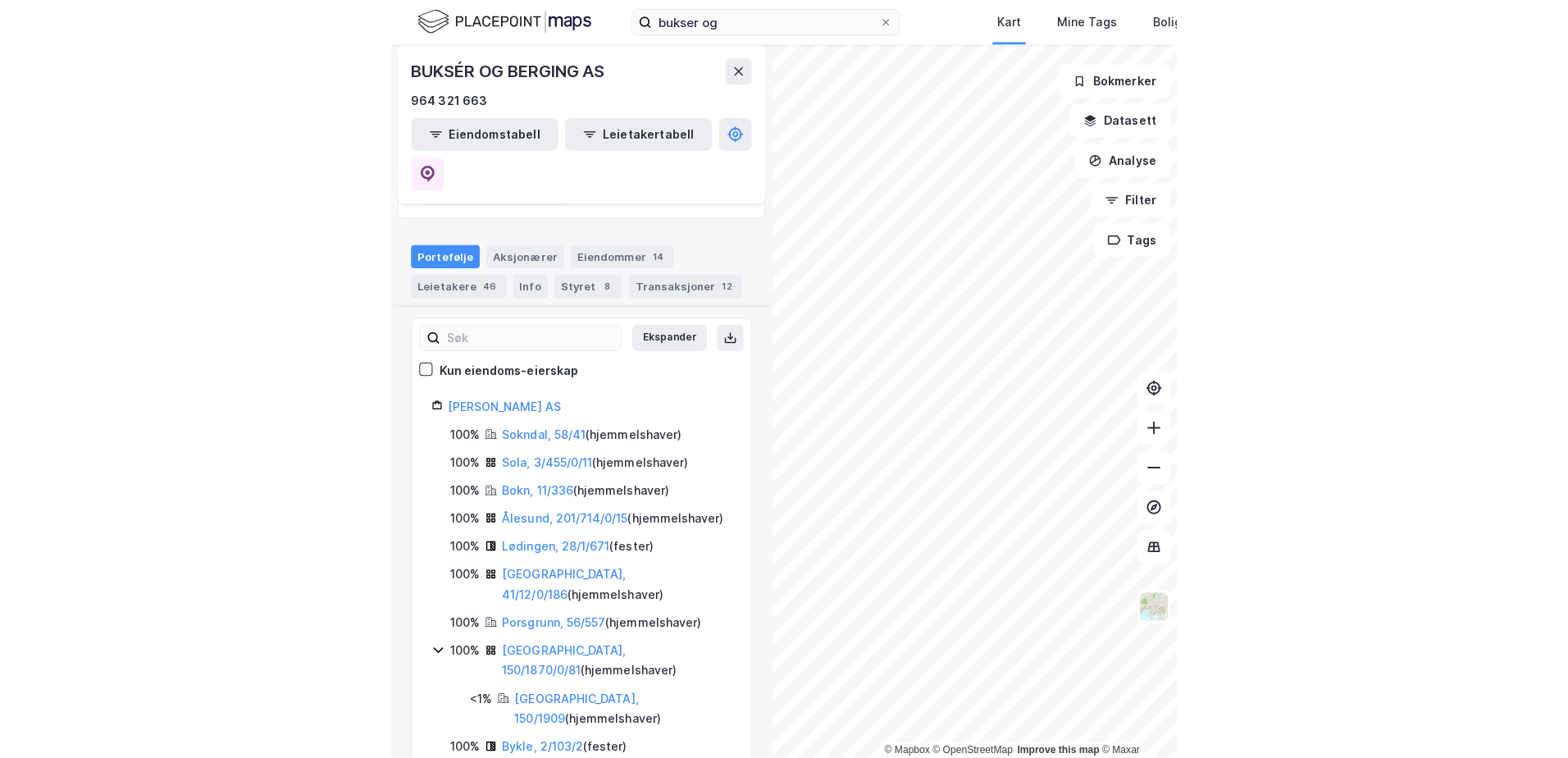
scroll to position [246, 0]
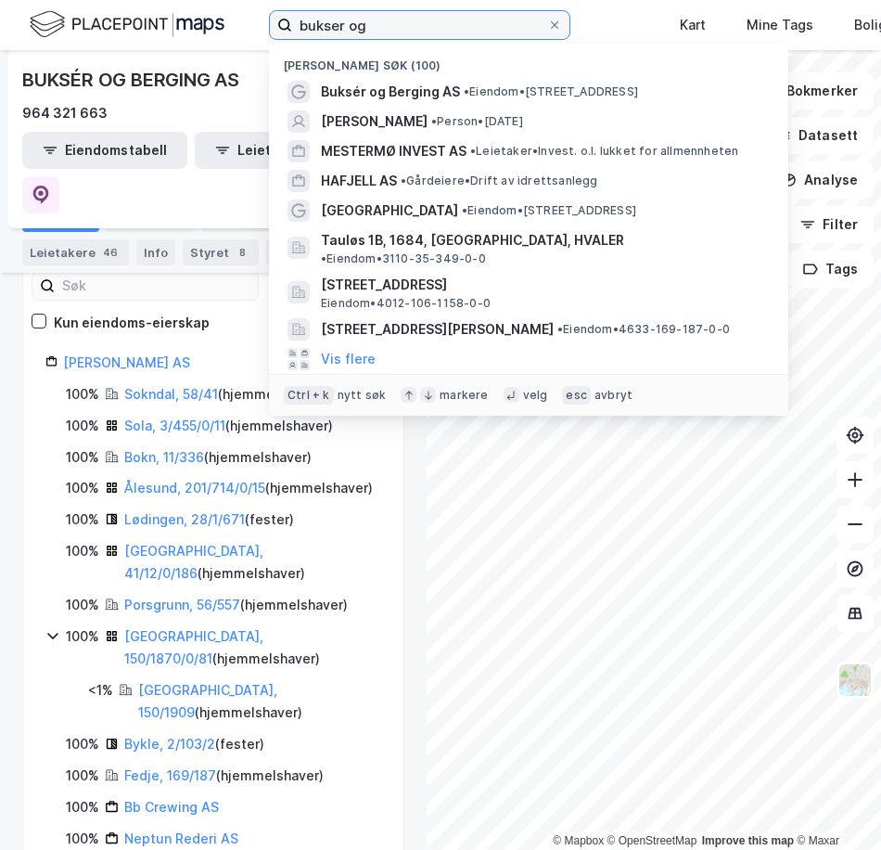
drag, startPoint x: 410, startPoint y: 28, endPoint x: 221, endPoint y: 14, distance: 189.7
click at [221, 14] on div "bukser og [PERSON_NAME] søk (100) Buksér og Berging AS • Eiendom • [STREET_ADDR…" at bounding box center [440, 25] width 881 height 50
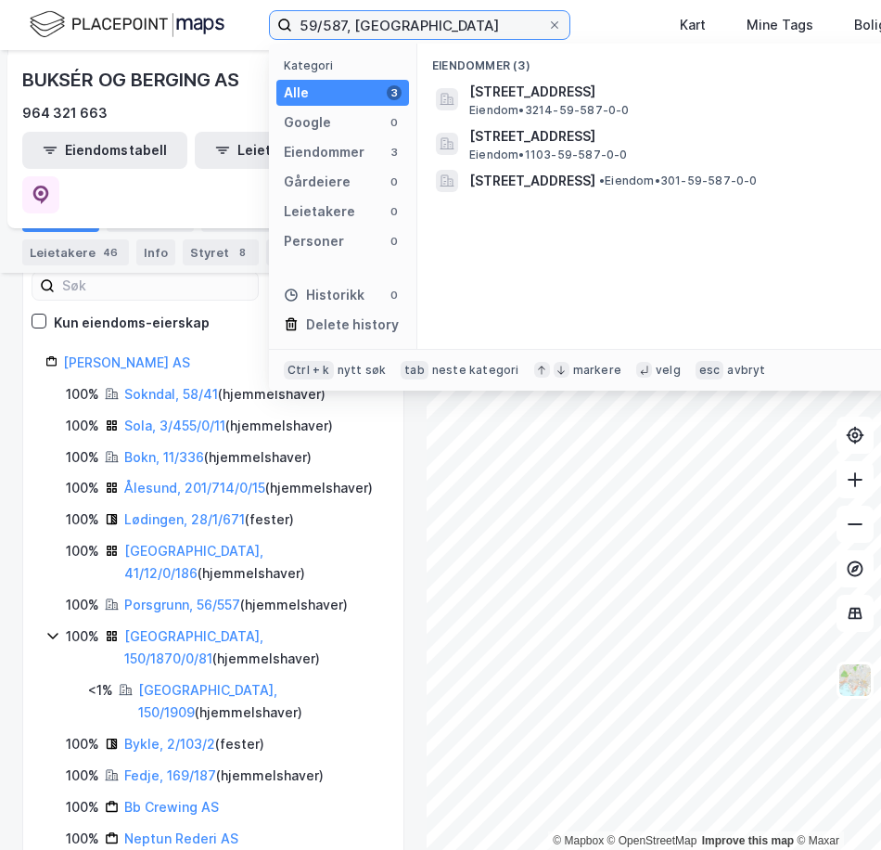
type input "59/587, [GEOGRAPHIC_DATA]"
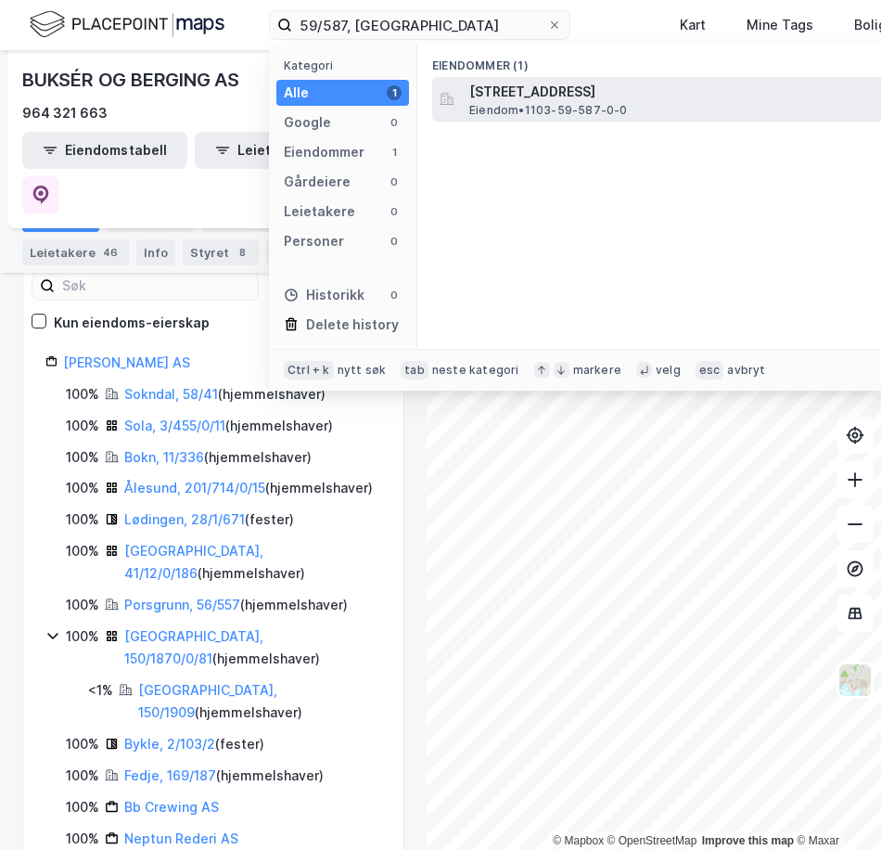
click at [593, 121] on div "[STREET_ADDRESS] • 1103-59-587-0-0" at bounding box center [677, 99] width 490 height 45
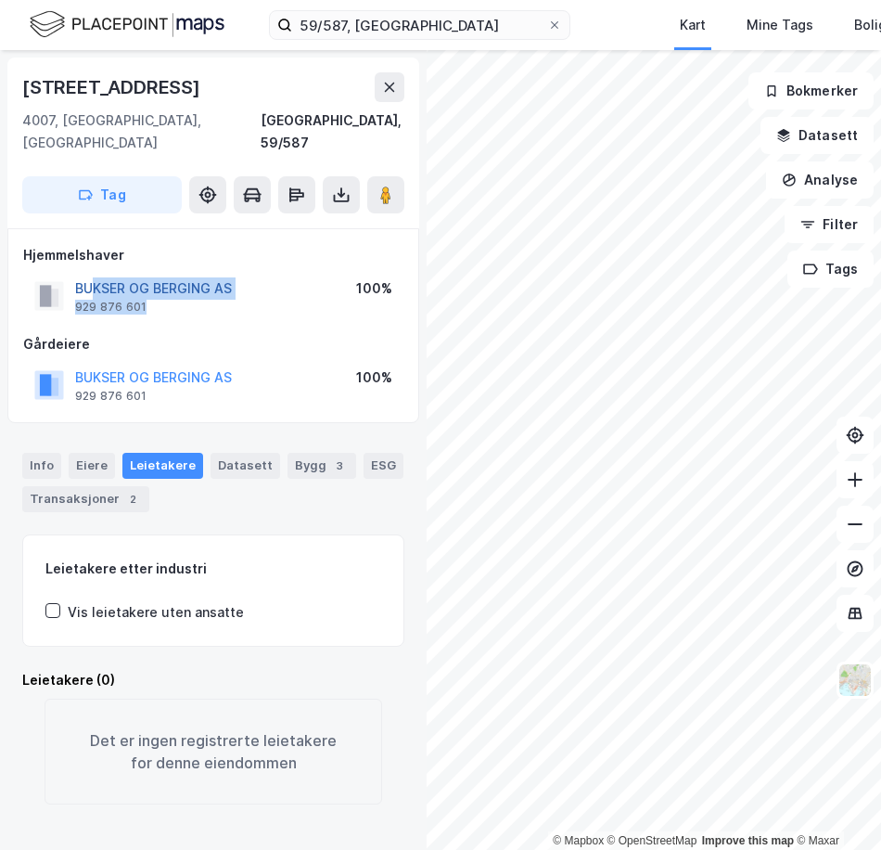
drag, startPoint x: 176, startPoint y: 289, endPoint x: 96, endPoint y: 273, distance: 81.5
click at [96, 277] on div "BUKSER OG BERGING AS 929 876 601" at bounding box center [153, 295] width 157 height 37
click at [164, 286] on div "BUKSER OG BERGING AS 929 876 601" at bounding box center [153, 295] width 157 height 37
drag, startPoint x: 151, startPoint y: 281, endPoint x: 70, endPoint y: 284, distance: 80.7
click at [70, 284] on div "BUKSER OG BERGING AS 929 876 601" at bounding box center [133, 295] width 198 height 37
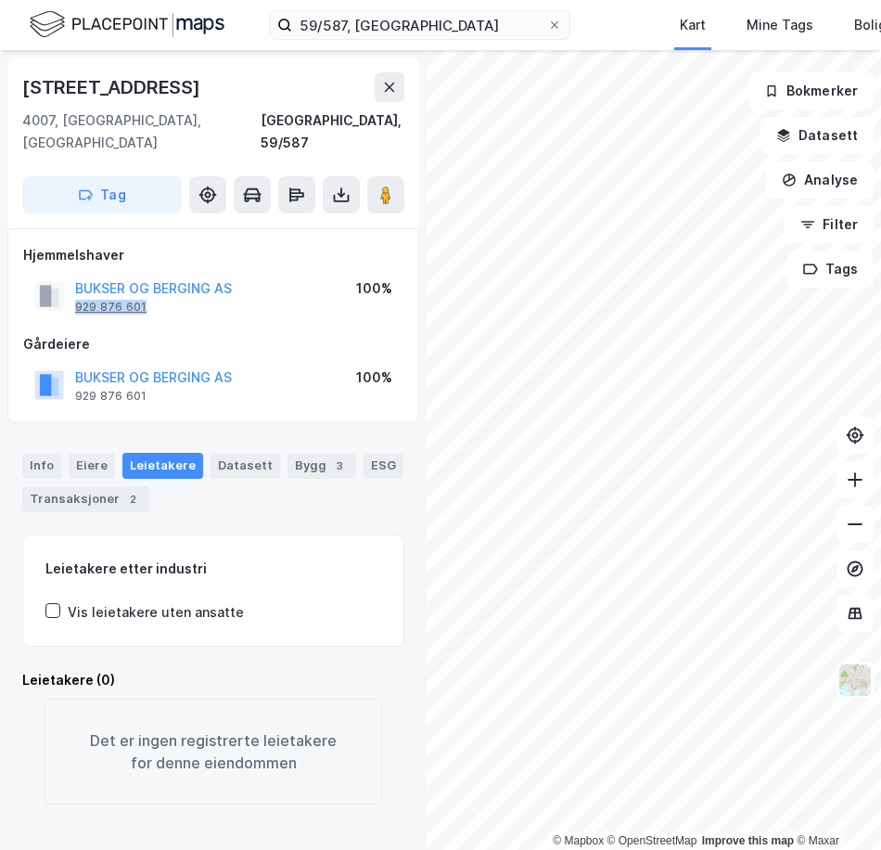
copy div "929 876 601"
click at [174, 291] on div "BUKSER OG BERGING AS 929 876 601" at bounding box center [153, 295] width 157 height 37
click at [0, 0] on button "BUKSER OG BERGING AS" at bounding box center [0, 0] width 0 height 0
drag, startPoint x: 166, startPoint y: 288, endPoint x: 72, endPoint y: 291, distance: 93.7
click at [72, 291] on div "BUKSER OG BERGING AS 929 876 601" at bounding box center [133, 295] width 198 height 37
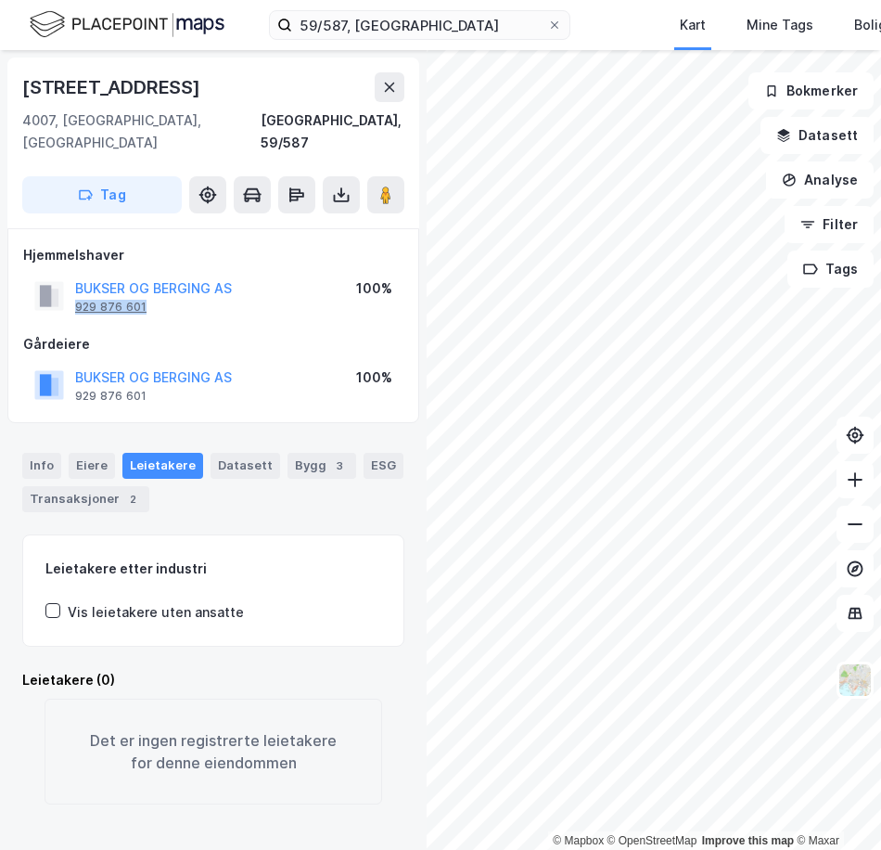
copy div "929 876 601"
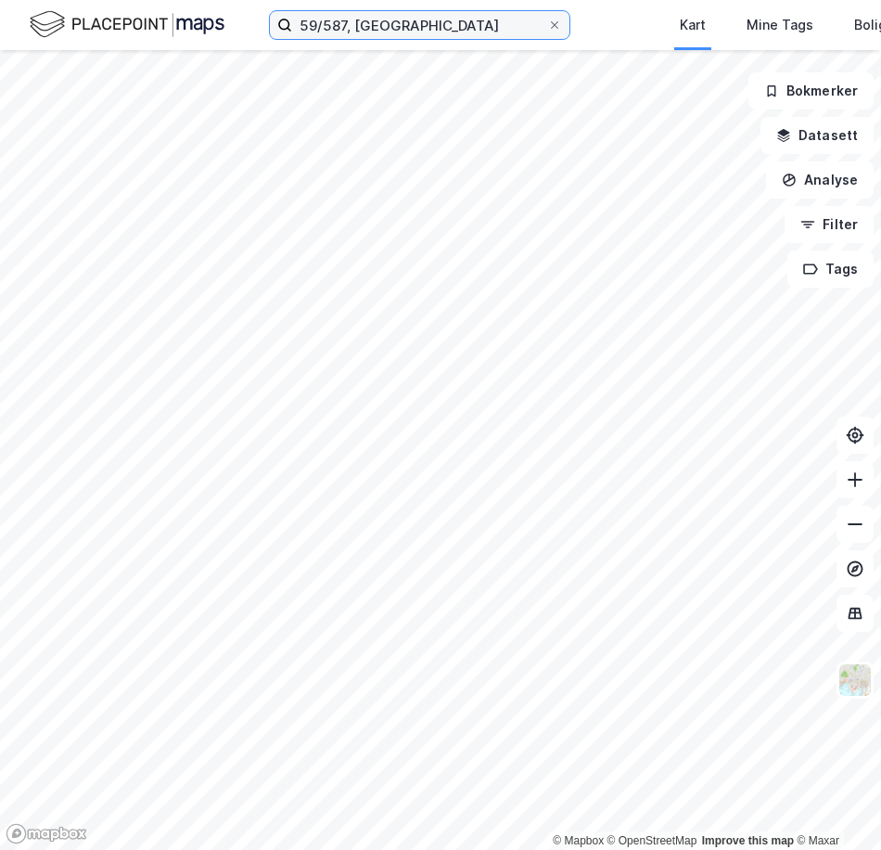
click at [451, 37] on input "59/587, [GEOGRAPHIC_DATA]" at bounding box center [419, 25] width 255 height 28
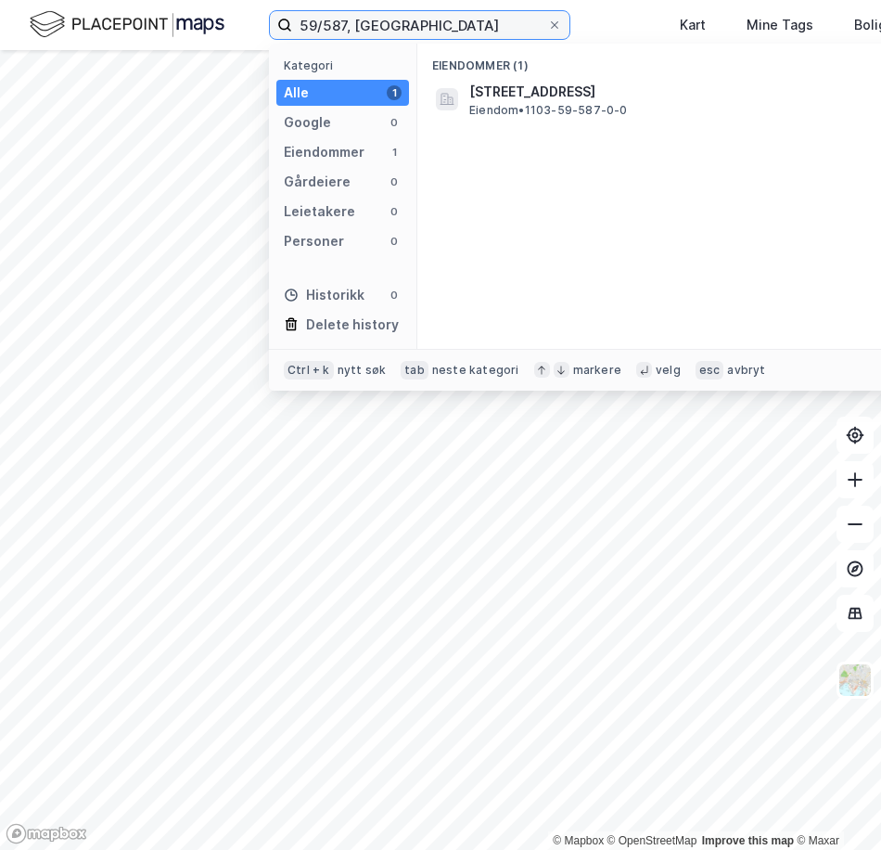
click at [455, 35] on input "59/587, [GEOGRAPHIC_DATA]" at bounding box center [419, 25] width 255 height 28
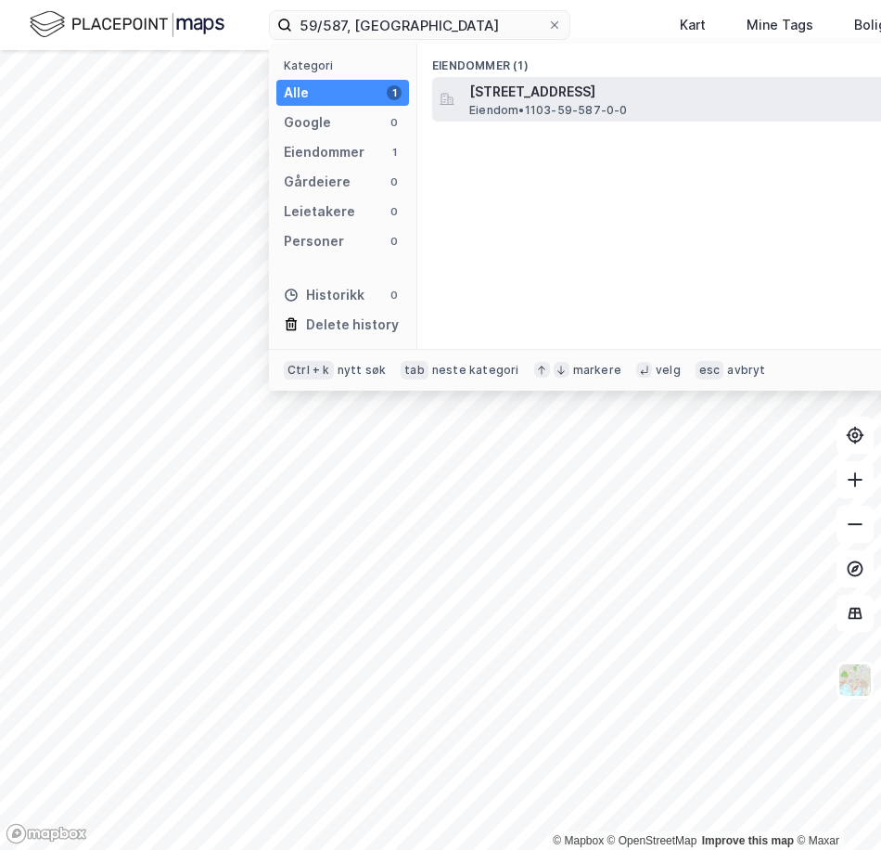
click at [538, 96] on span "[STREET_ADDRESS]" at bounding box center [691, 92] width 445 height 22
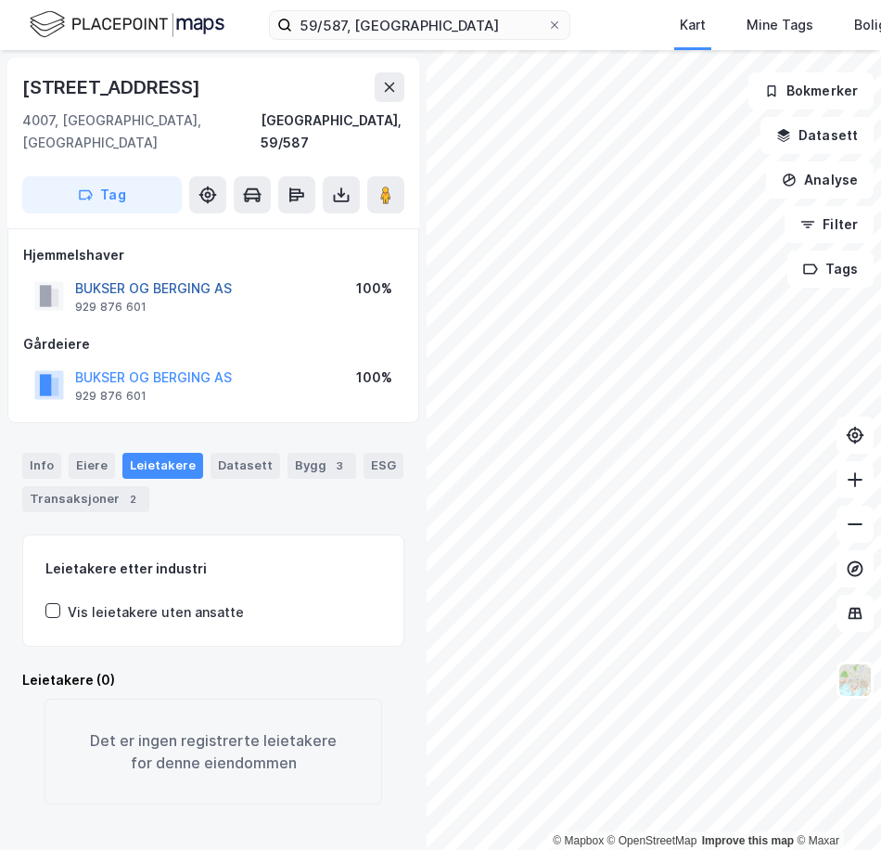
click at [0, 0] on button "BUKSER OG BERGING AS" at bounding box center [0, 0] width 0 height 0
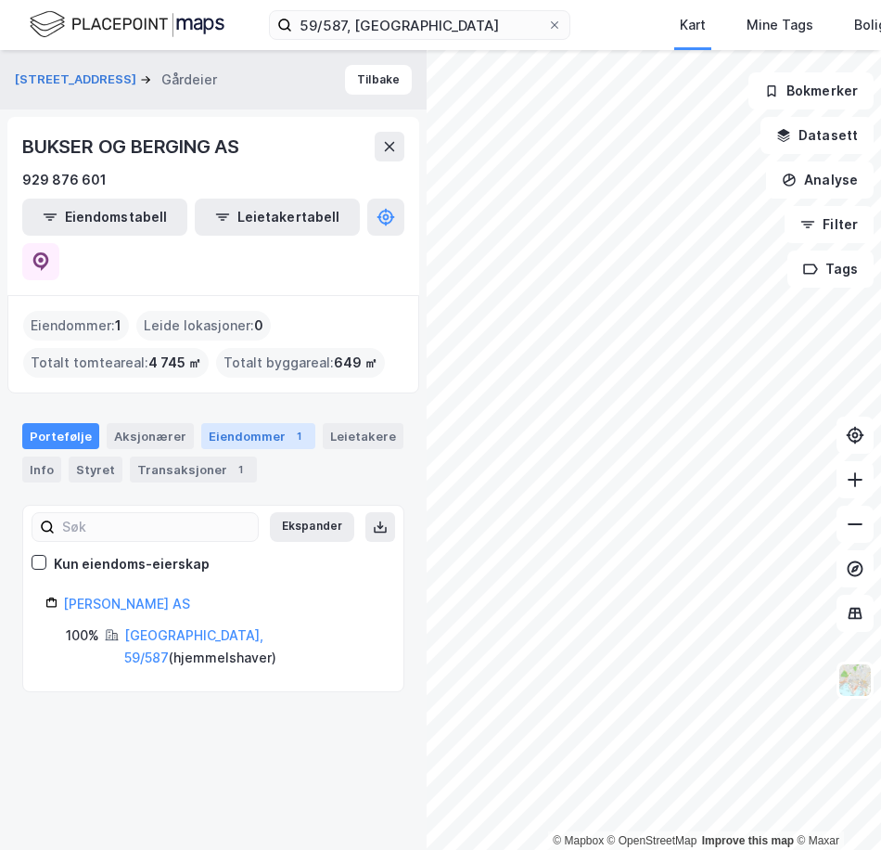
click at [226, 423] on div "Eiendommer 1" at bounding box center [258, 436] width 114 height 26
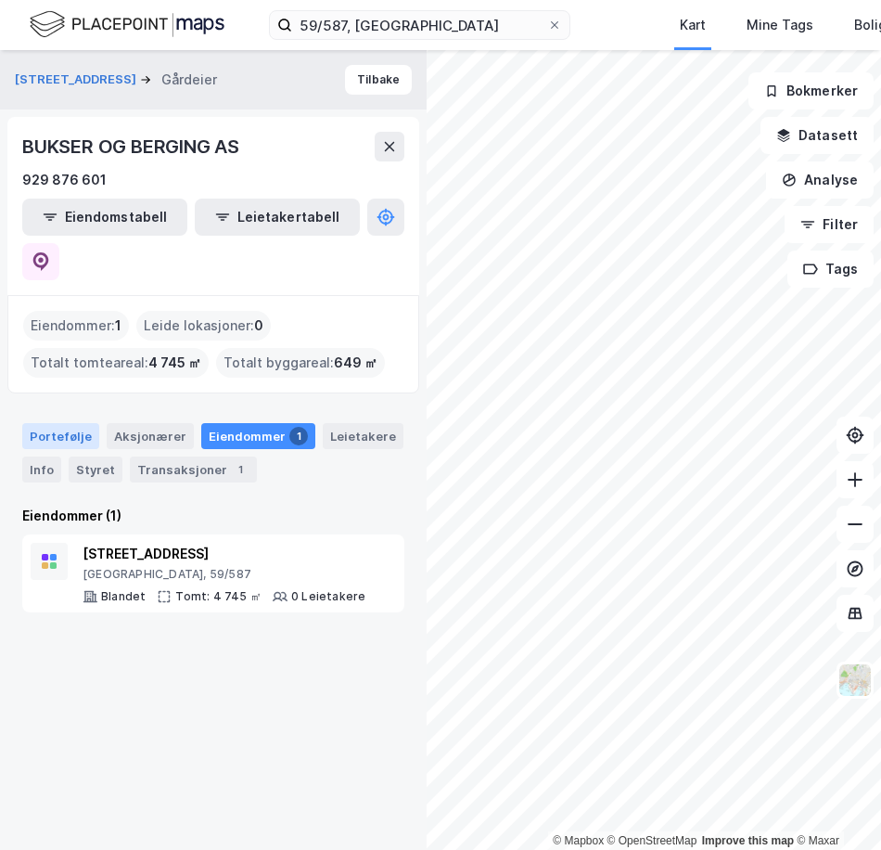
click at [64, 423] on div "Portefølje" at bounding box center [60, 436] width 77 height 26
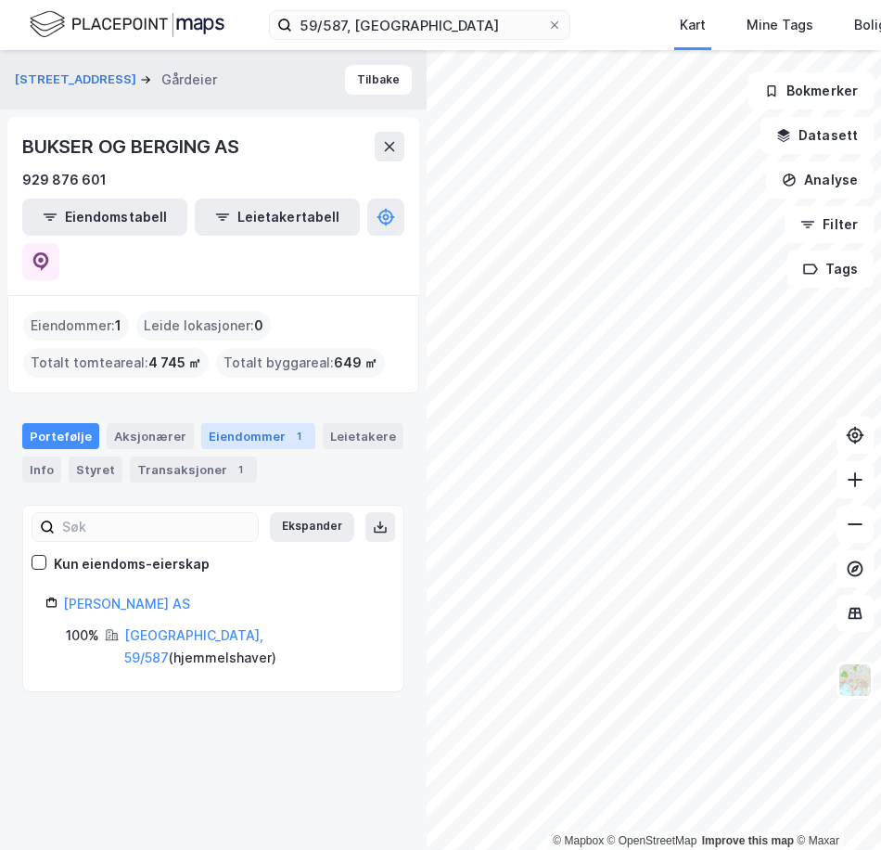
click at [231, 423] on div "Eiendommer 1" at bounding box center [258, 436] width 114 height 26
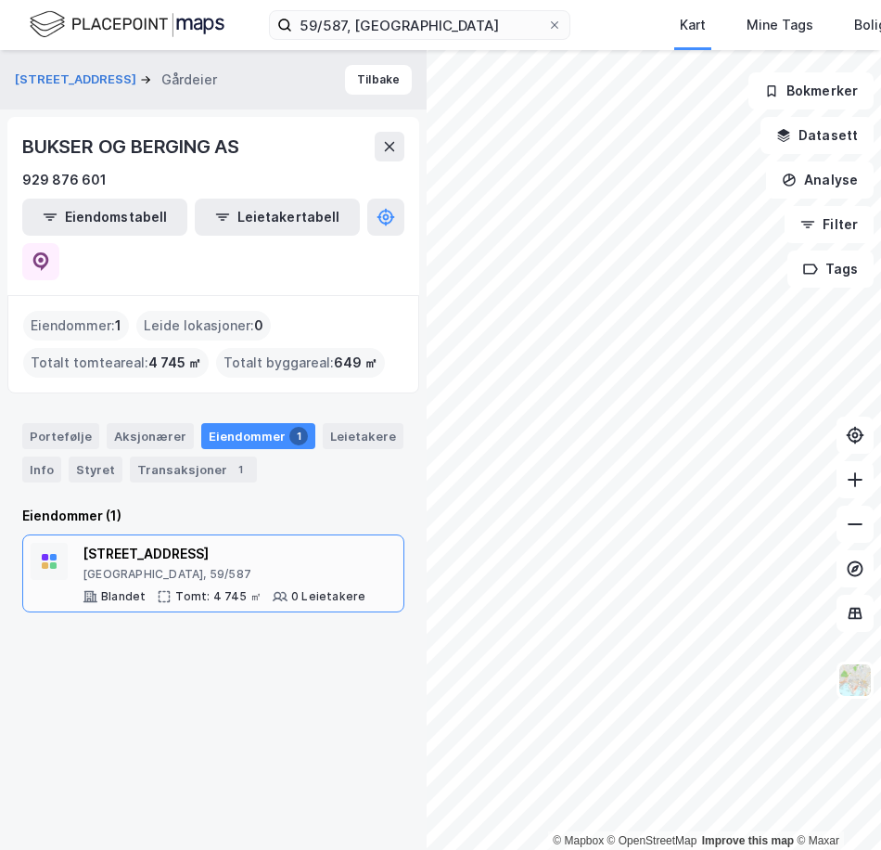
click at [147, 543] on div "[STREET_ADDRESS]" at bounding box center [224, 554] width 283 height 22
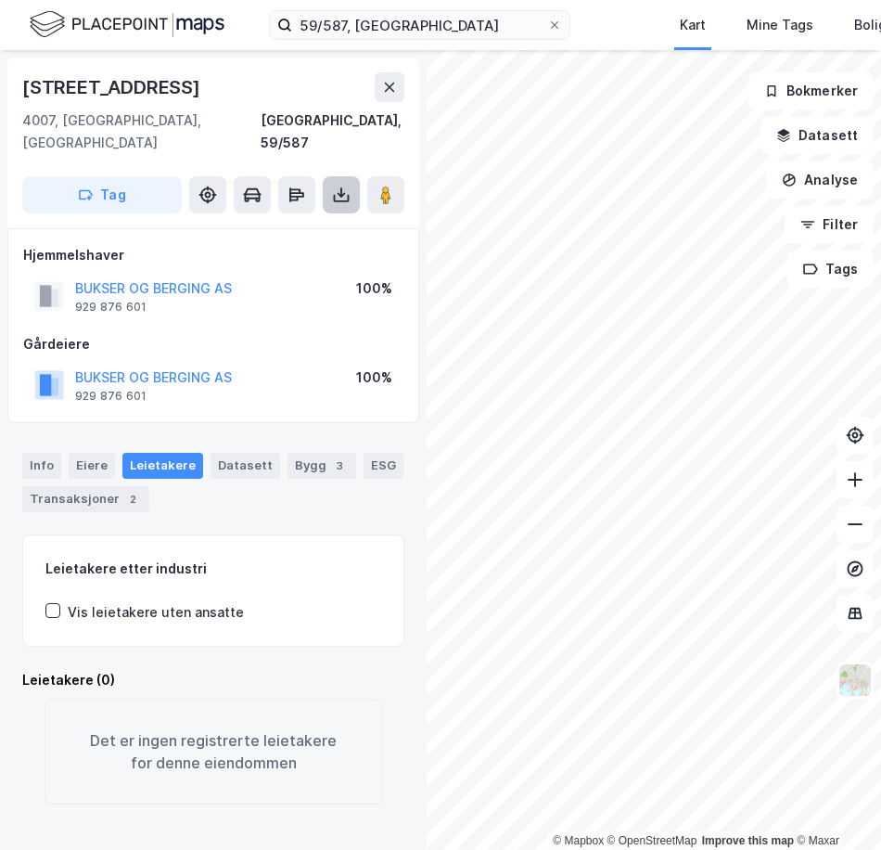
click at [337, 185] on button at bounding box center [341, 194] width 37 height 37
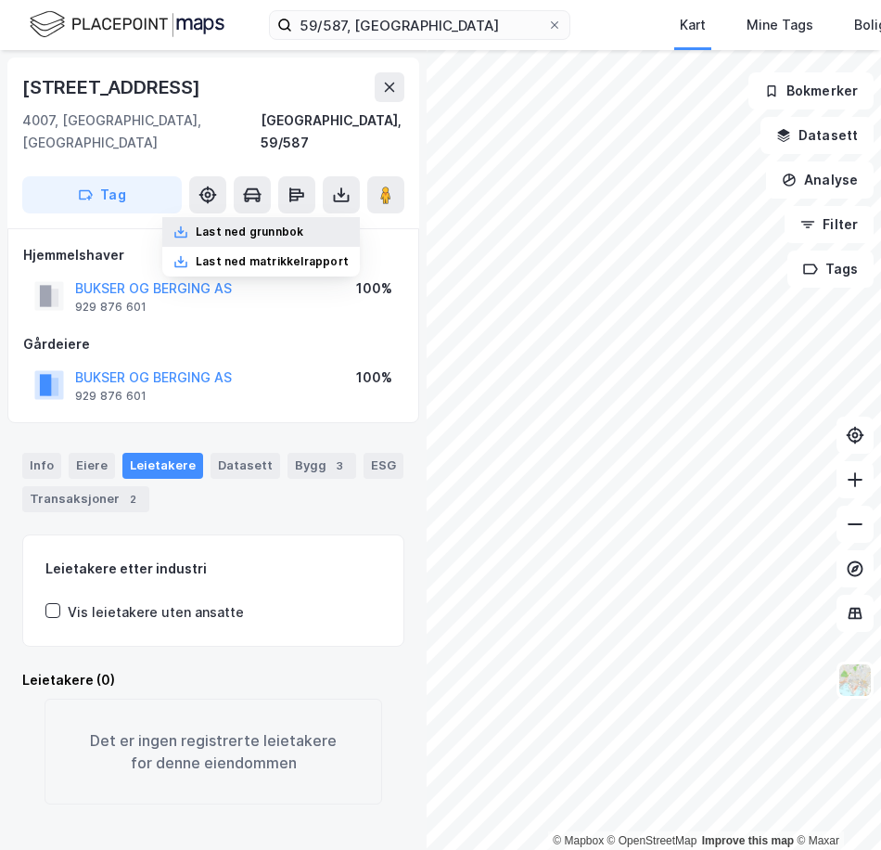
click at [280, 224] on div "Last ned grunnbok" at bounding box center [250, 231] width 108 height 15
